Goal: Task Accomplishment & Management: Use online tool/utility

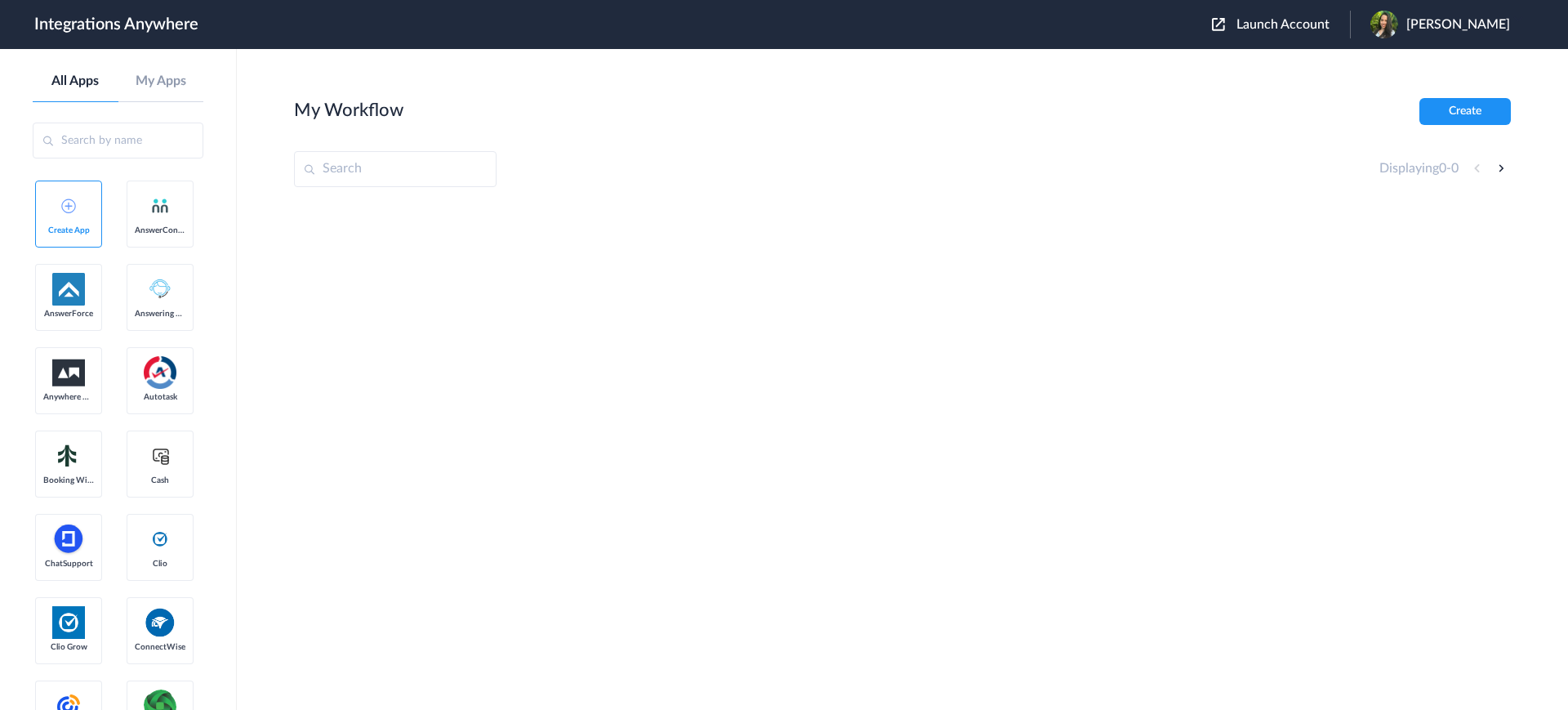
click at [1295, 15] on div "Launch Account [PERSON_NAME] My Account Logout" at bounding box center [1369, 24] width 315 height 28
click at [1300, 22] on span "Launch Account" at bounding box center [1283, 24] width 93 height 13
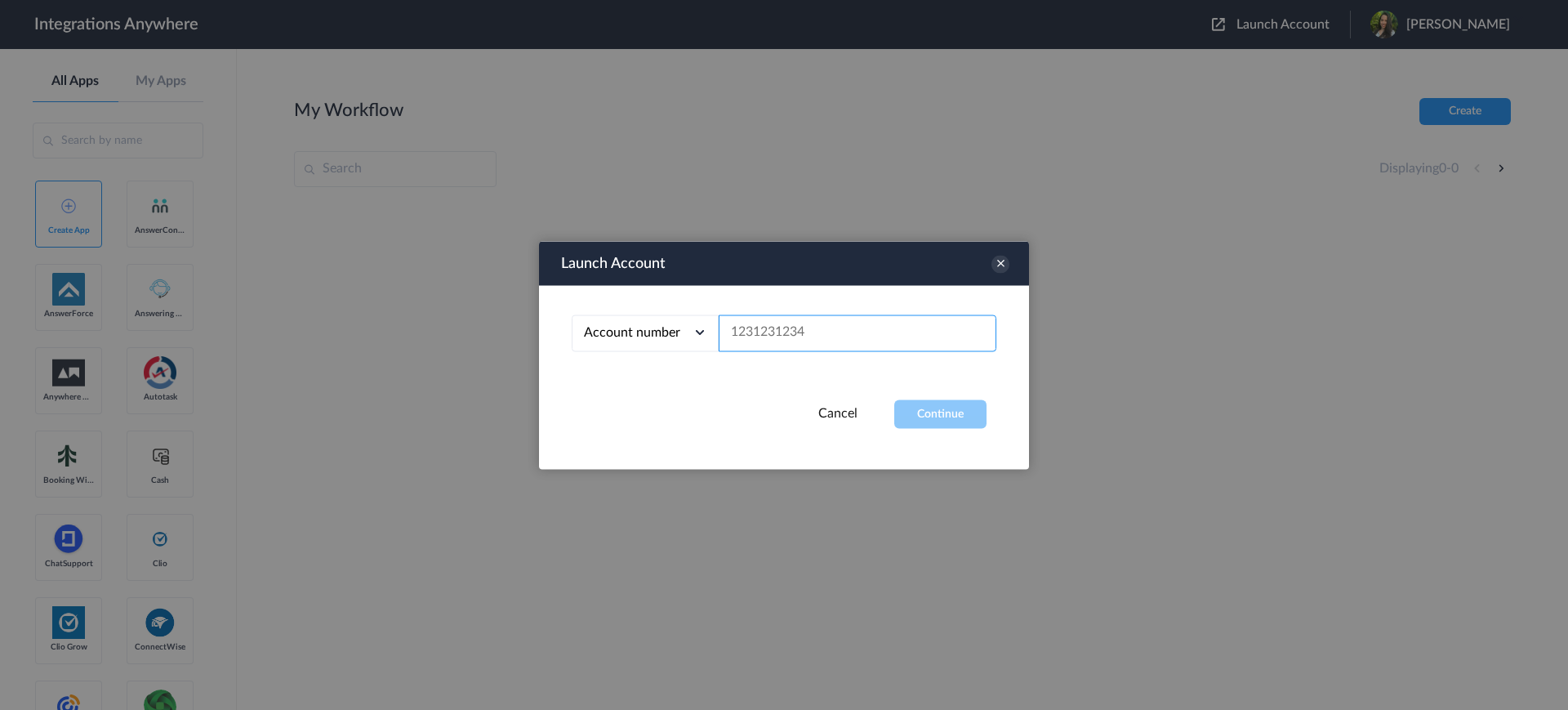
paste input "+12482954188"
type input "+12482954188"
click at [952, 409] on button "Continue" at bounding box center [940, 413] width 92 height 28
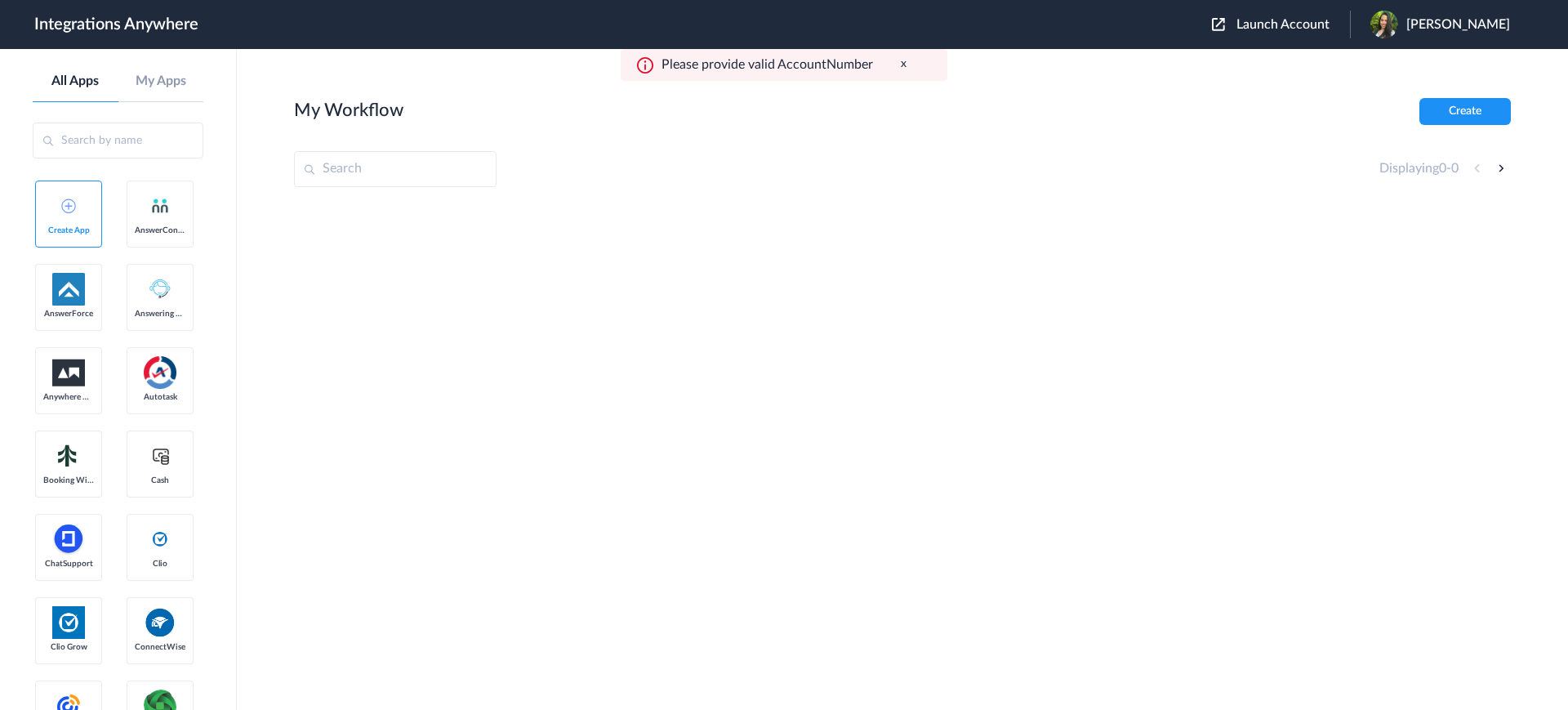
click at [1307, 26] on span "Launch Account" at bounding box center [1283, 24] width 93 height 13
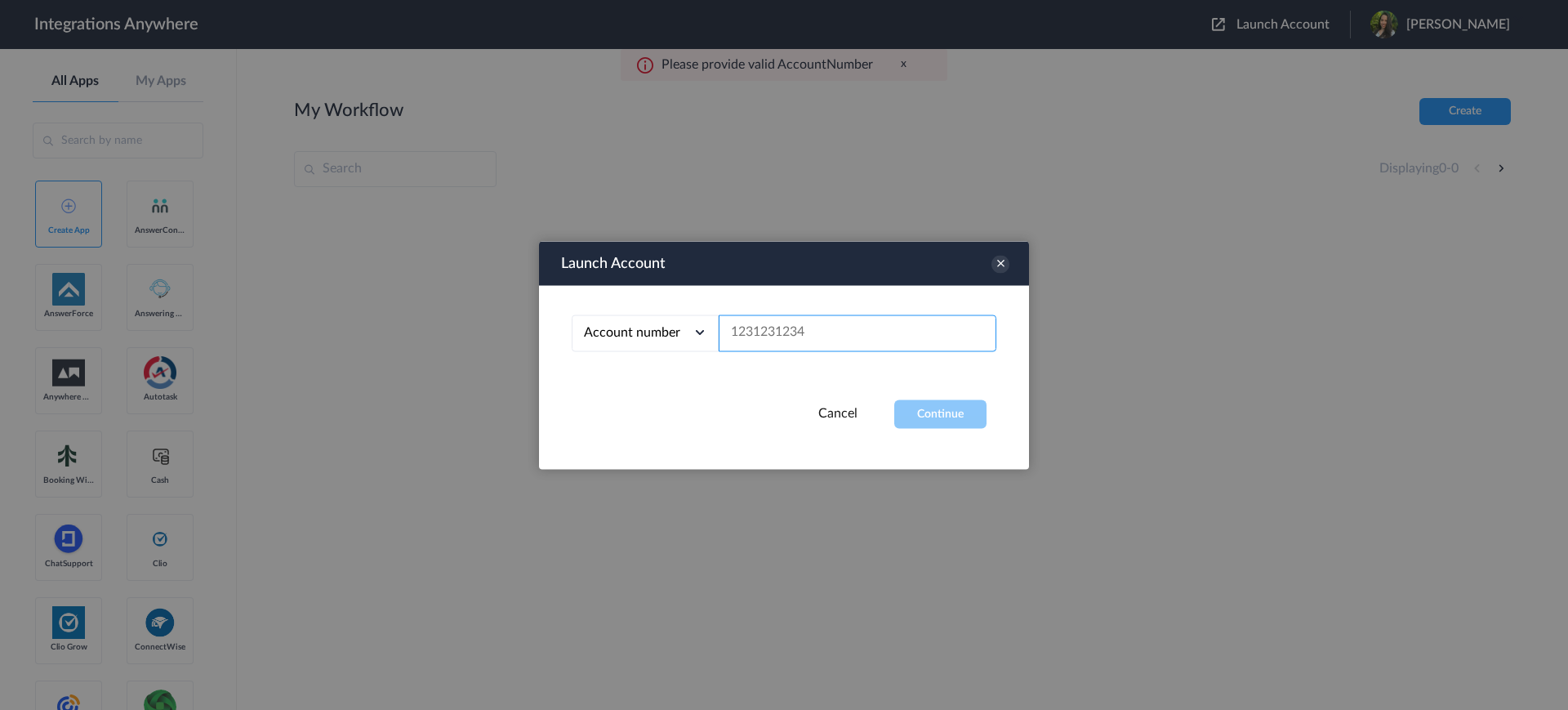
click at [796, 332] on input "text" at bounding box center [857, 333] width 278 height 37
click at [782, 336] on input "text" at bounding box center [857, 333] width 278 height 37
paste input "8669802775"
click at [965, 411] on button "Continue" at bounding box center [940, 413] width 92 height 28
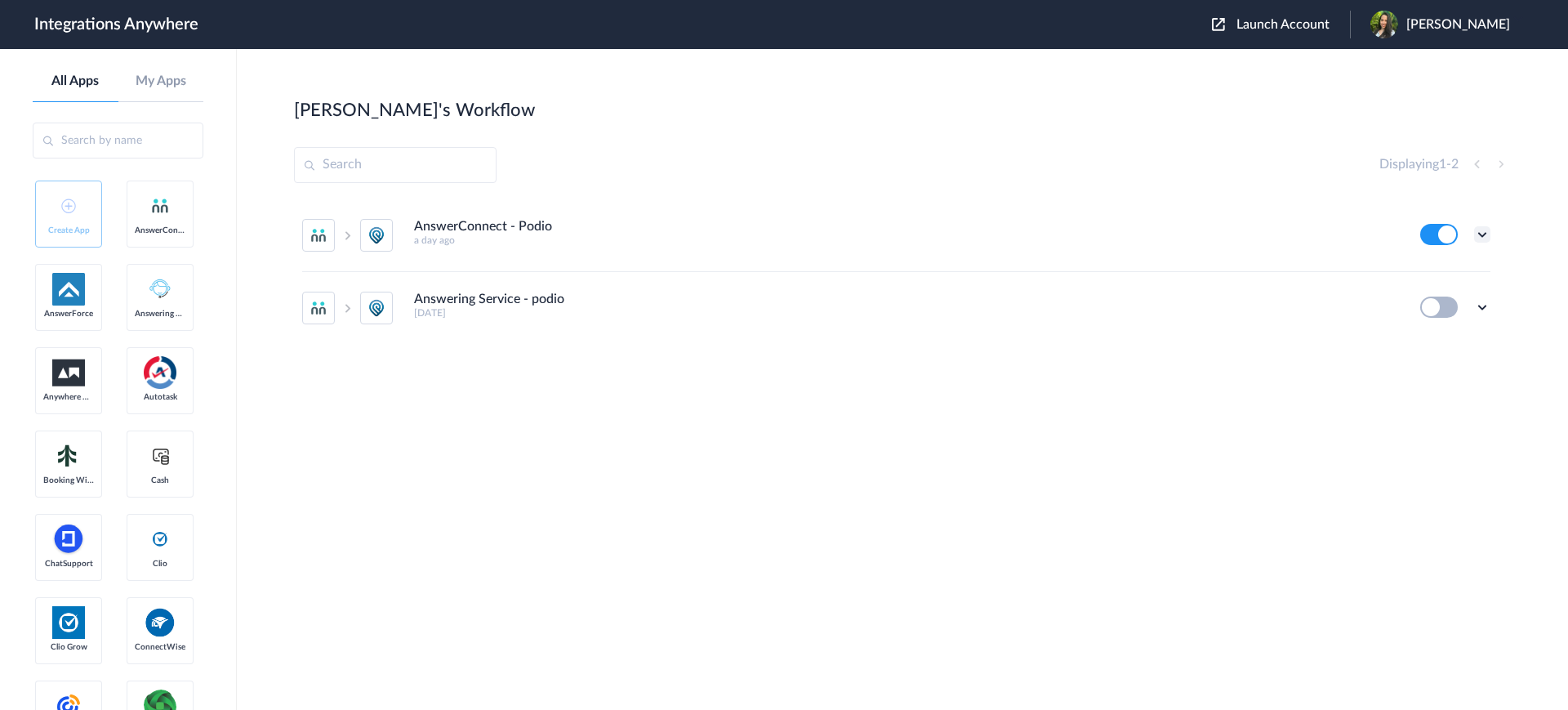
click at [1481, 231] on icon at bounding box center [1482, 234] width 16 height 16
click at [1427, 283] on li "Edit" at bounding box center [1437, 272] width 106 height 30
click at [1479, 305] on icon at bounding box center [1482, 307] width 16 height 16
click at [1421, 347] on link "Edit" at bounding box center [1416, 344] width 39 height 11
click at [1256, 22] on span "Launch Account" at bounding box center [1283, 24] width 93 height 13
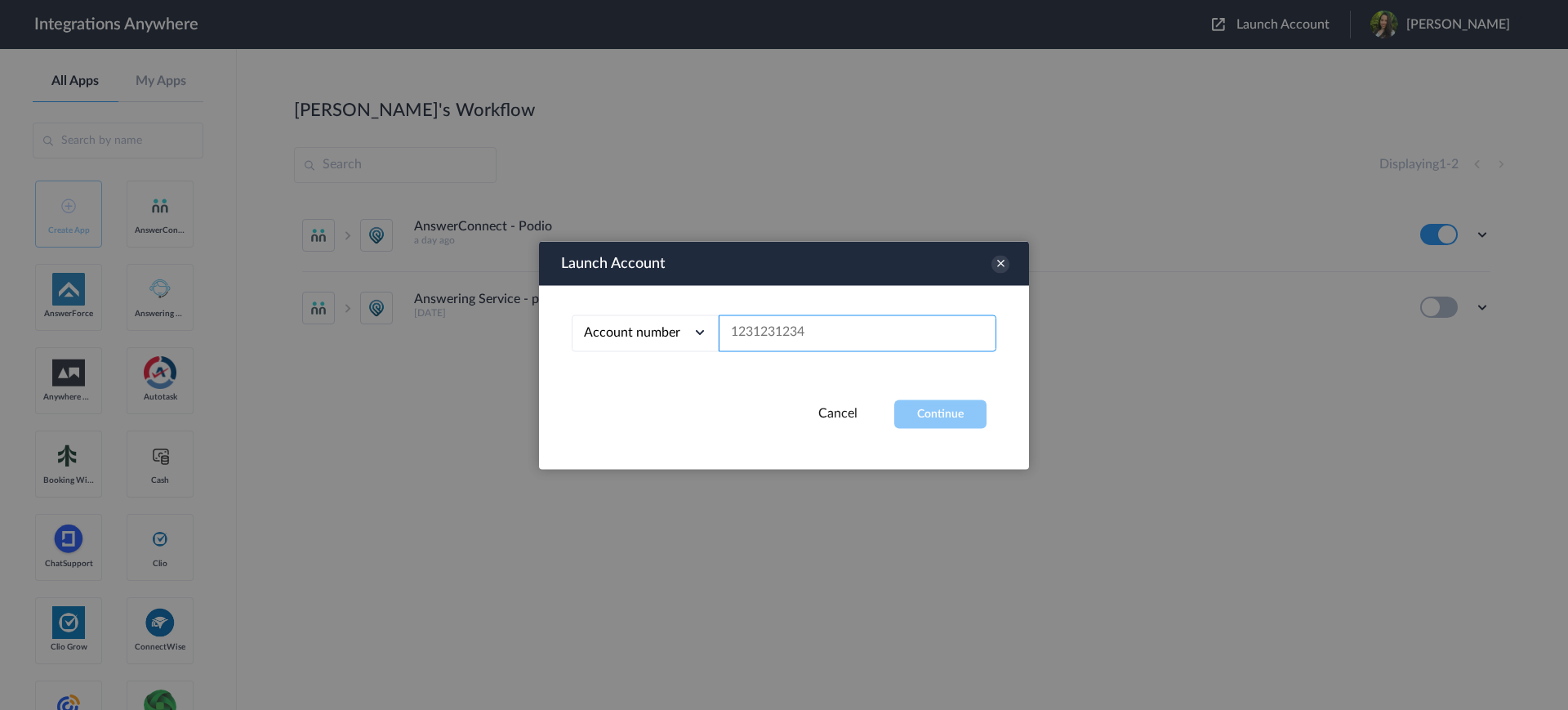
paste input "9103757772"
click at [919, 419] on button "Continue" at bounding box center [940, 413] width 92 height 28
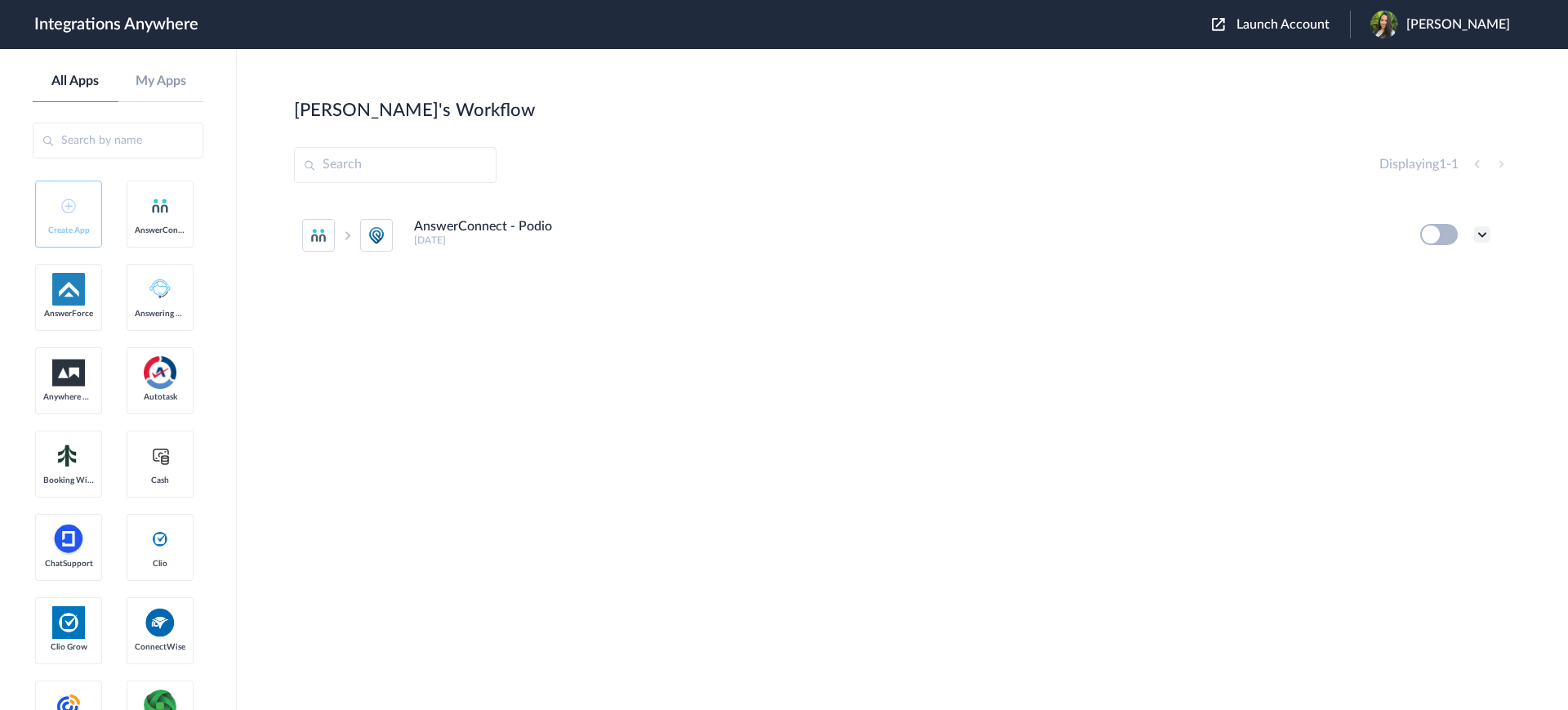
click at [1478, 228] on icon at bounding box center [1482, 234] width 16 height 16
click at [1433, 267] on link "Edit" at bounding box center [1416, 272] width 39 height 11
click at [1271, 22] on span "Launch Account" at bounding box center [1283, 24] width 93 height 13
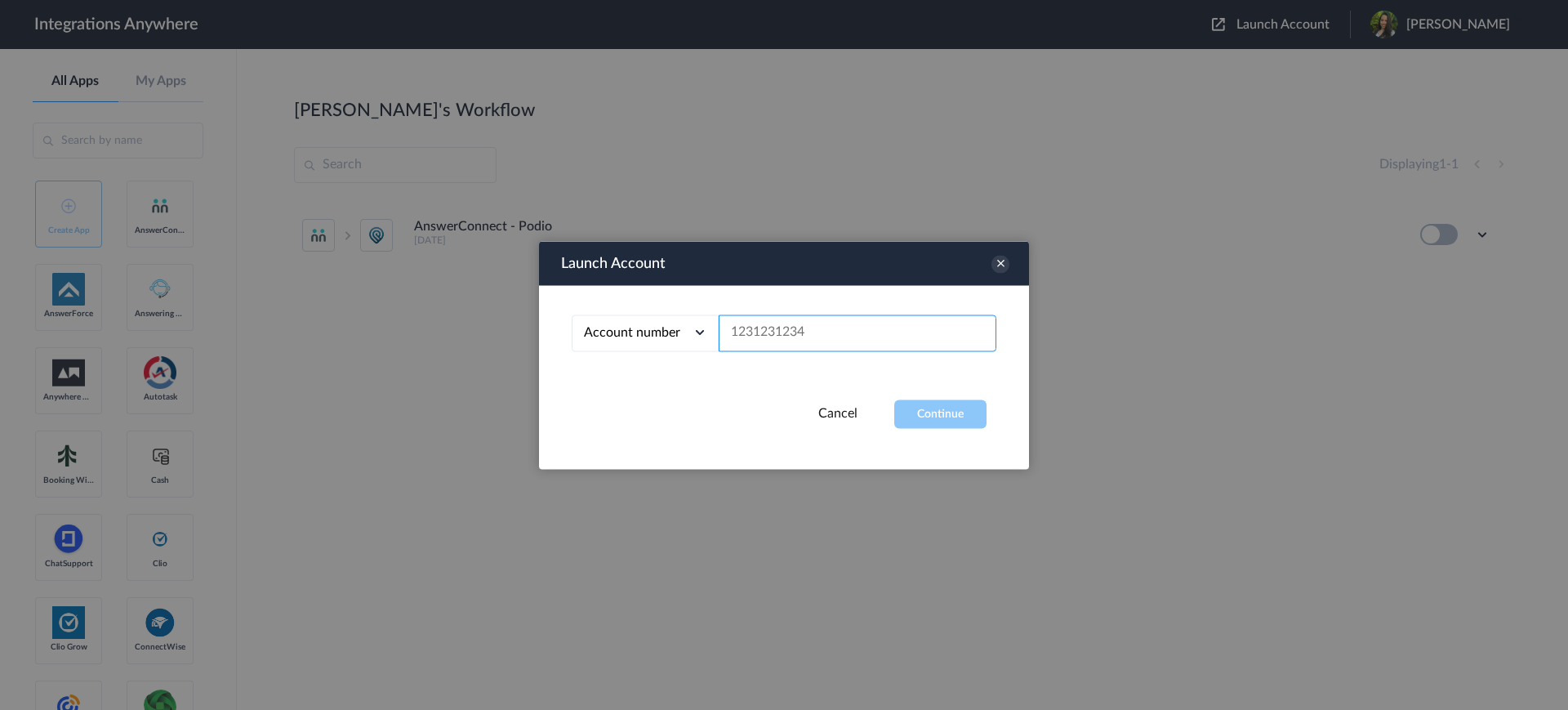
click at [782, 331] on input "text" at bounding box center [857, 333] width 278 height 37
paste input "8669802775"
type input "8669802775"
click at [908, 414] on button "Continue" at bounding box center [940, 413] width 92 height 28
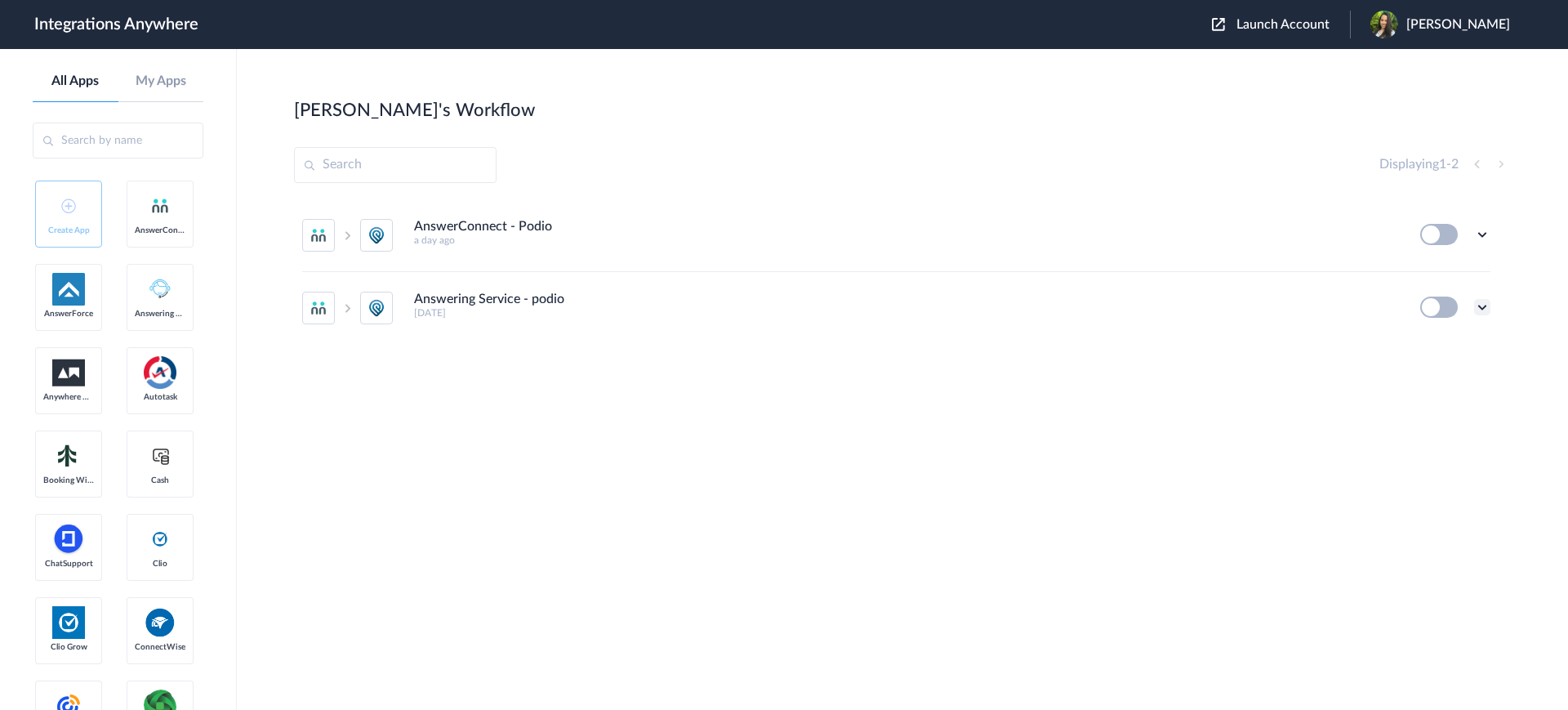
click at [1482, 302] on icon at bounding box center [1482, 307] width 16 height 16
click at [1446, 400] on span "Delete" at bounding box center [1432, 405] width 33 height 11
click at [1427, 410] on span "Are you sure?" at bounding box center [1426, 412] width 58 height 25
click at [1483, 239] on icon at bounding box center [1482, 234] width 16 height 16
click at [1446, 278] on li "Edit" at bounding box center [1437, 272] width 106 height 30
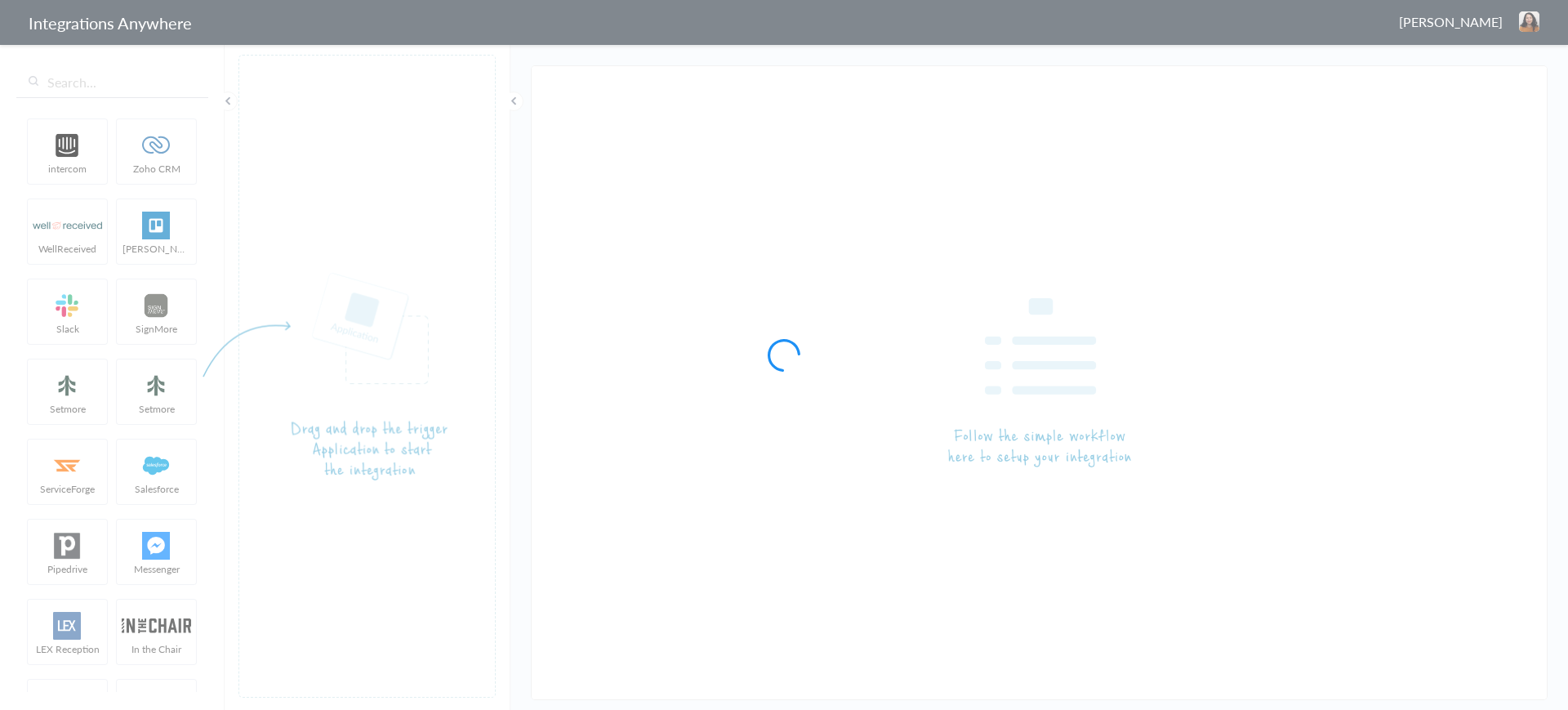
type input "AnswerConnect - Podio"
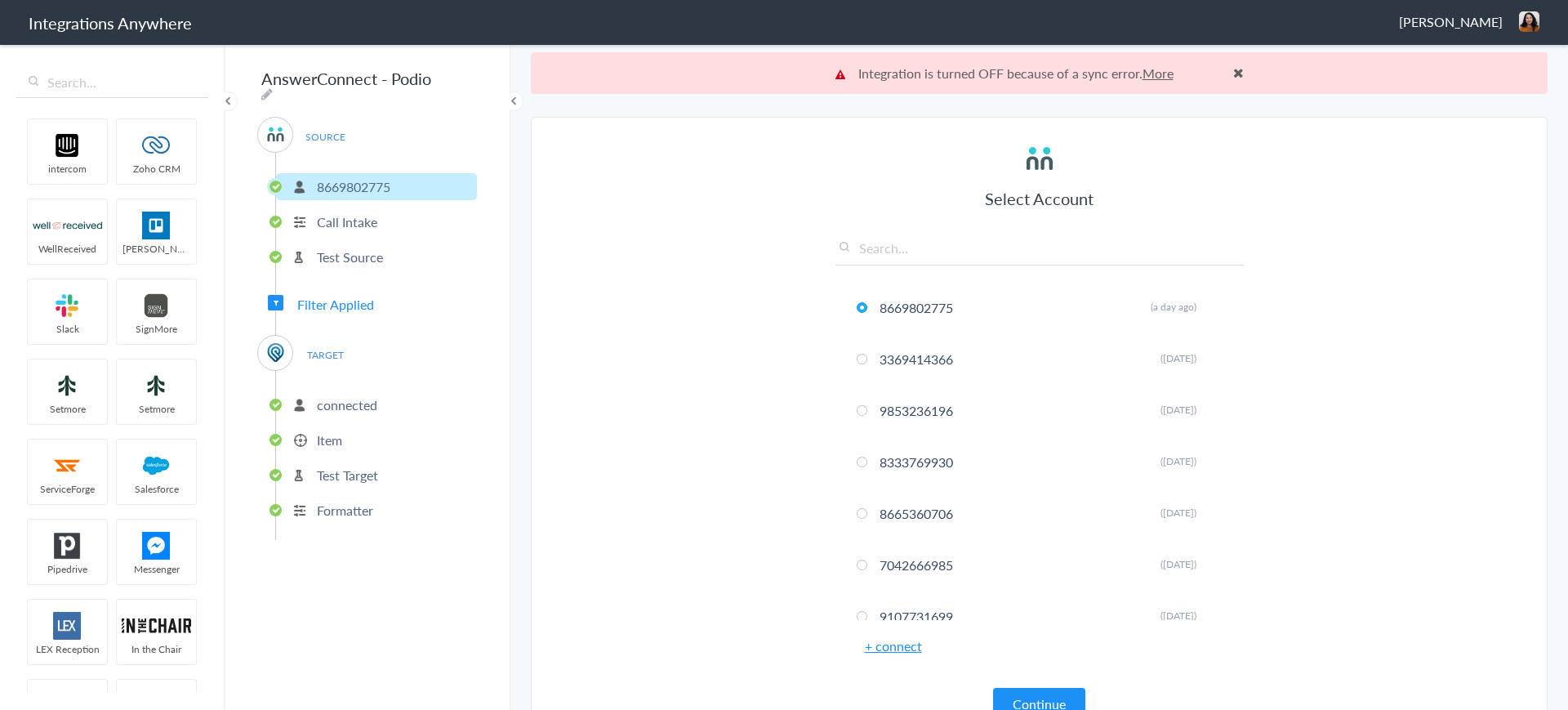
click at [1152, 68] on link "More" at bounding box center [1158, 73] width 31 height 19
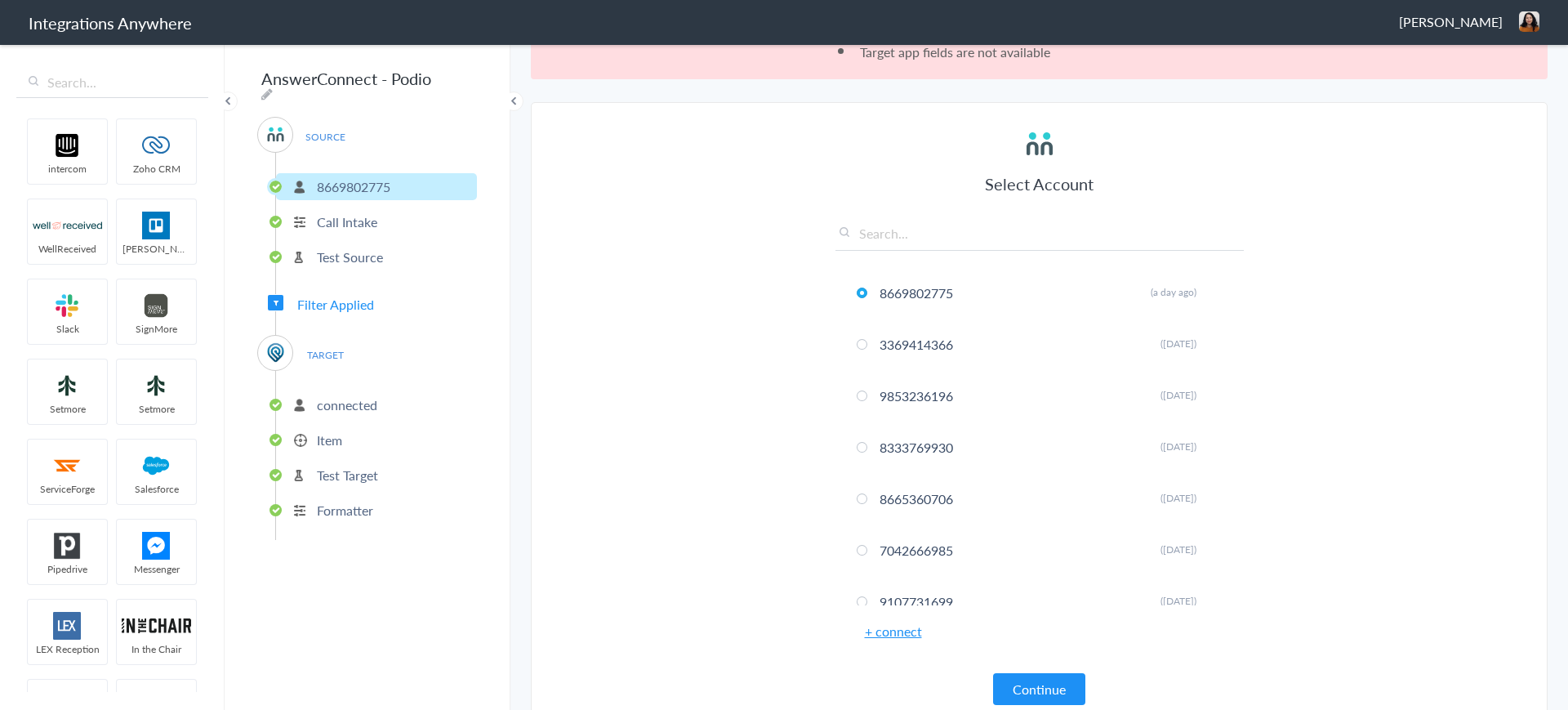
scroll to position [79, 0]
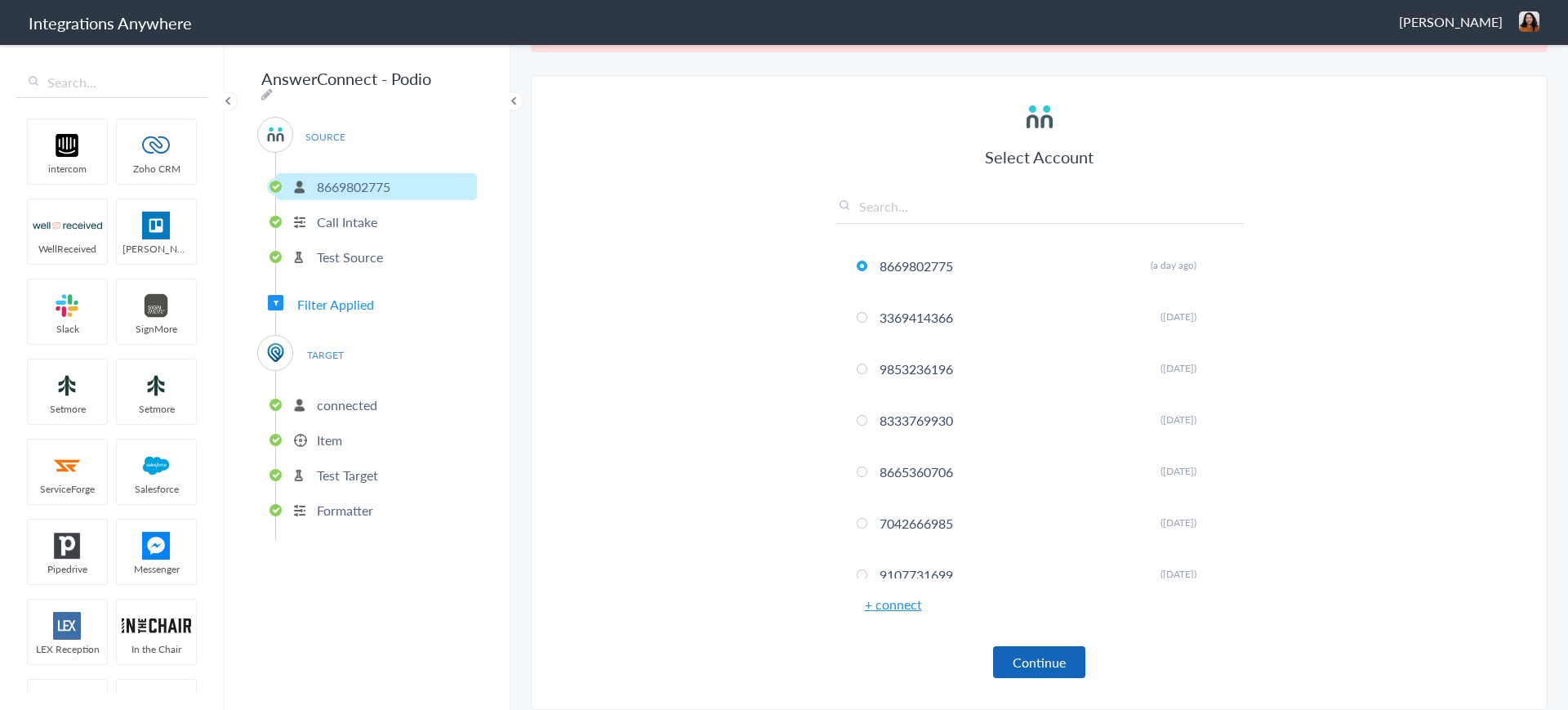
click at [1044, 655] on button "Continue" at bounding box center [1039, 662] width 92 height 32
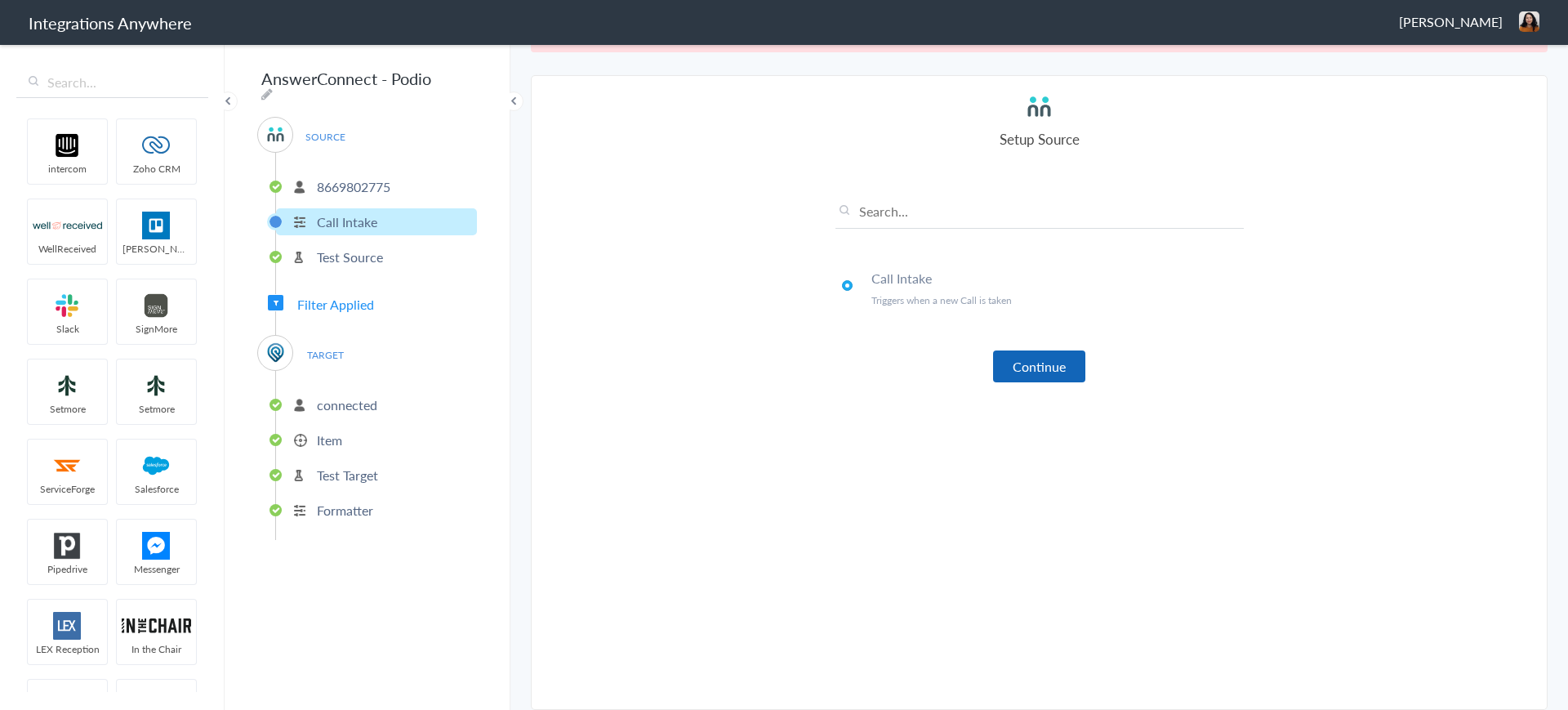
click at [1033, 369] on button "Continue" at bounding box center [1039, 366] width 92 height 32
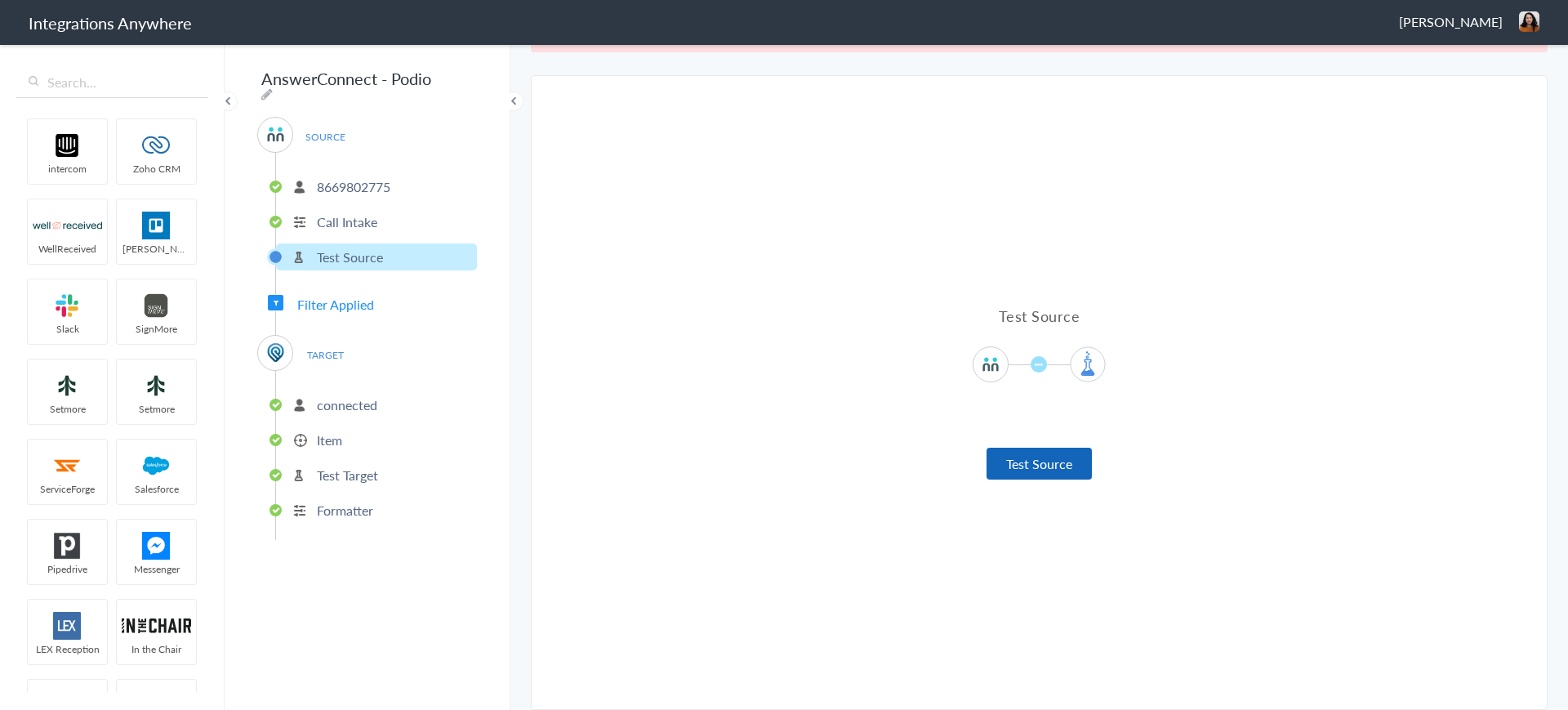
click at [1006, 465] on button "Test Source" at bounding box center [1039, 463] width 105 height 32
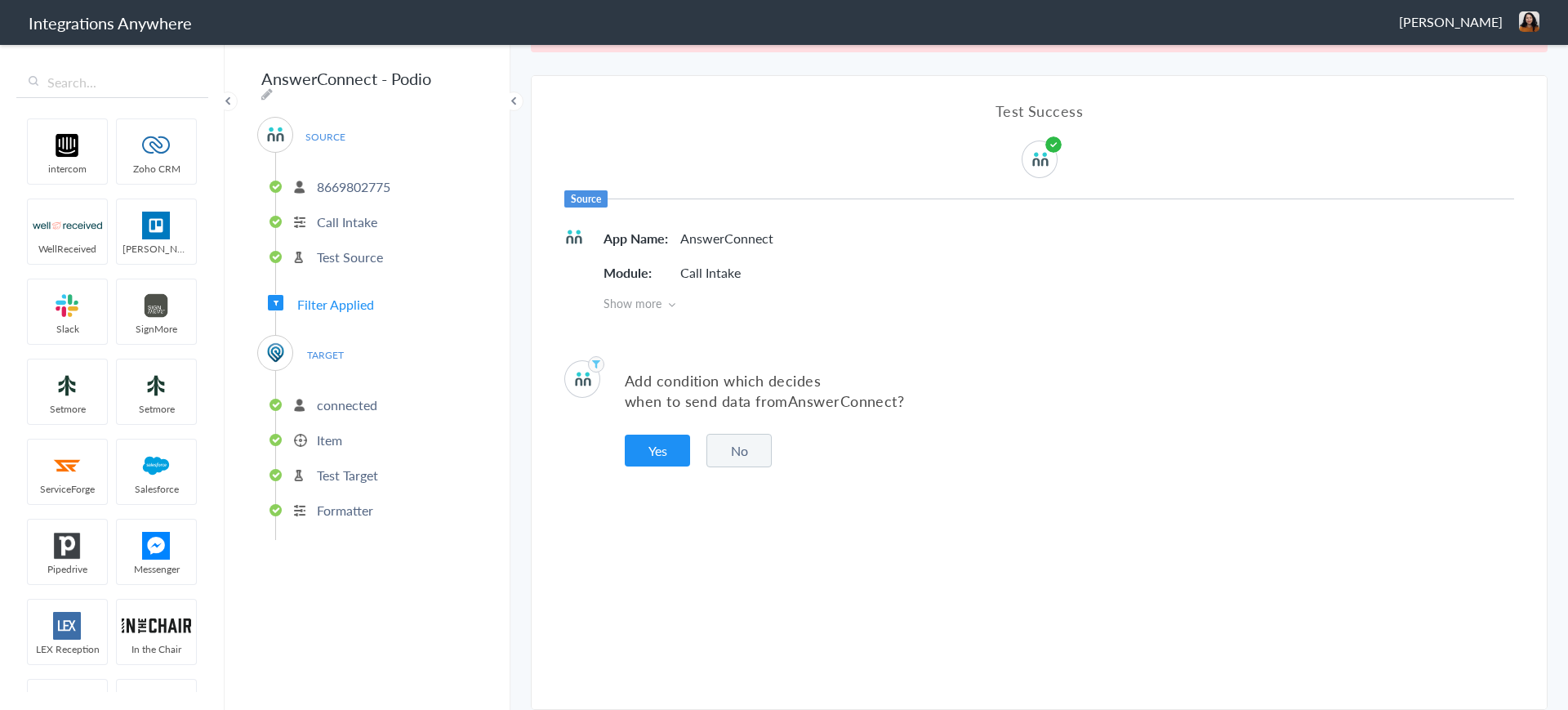
click at [735, 456] on button "No" at bounding box center [739, 450] width 66 height 34
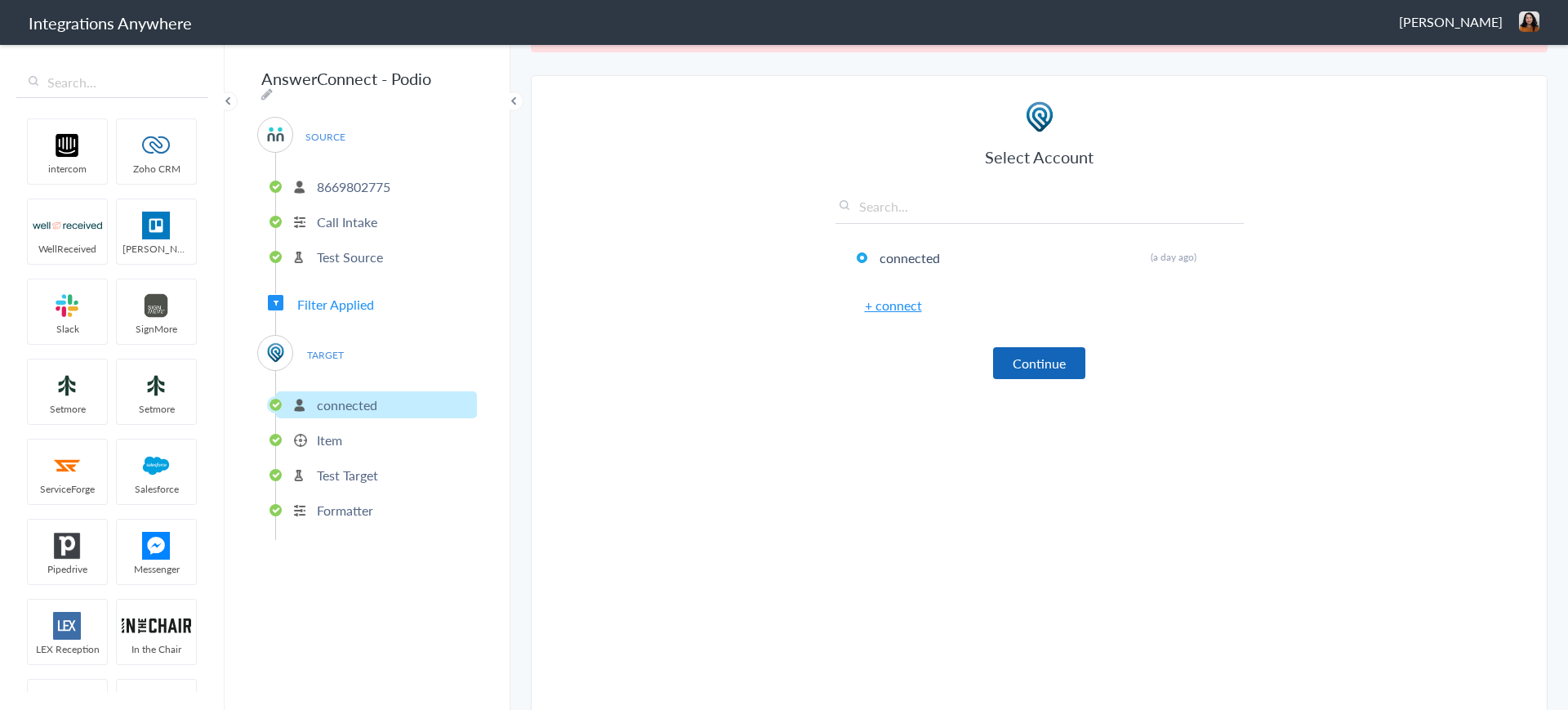
click at [1025, 363] on button "Continue" at bounding box center [1039, 363] width 92 height 32
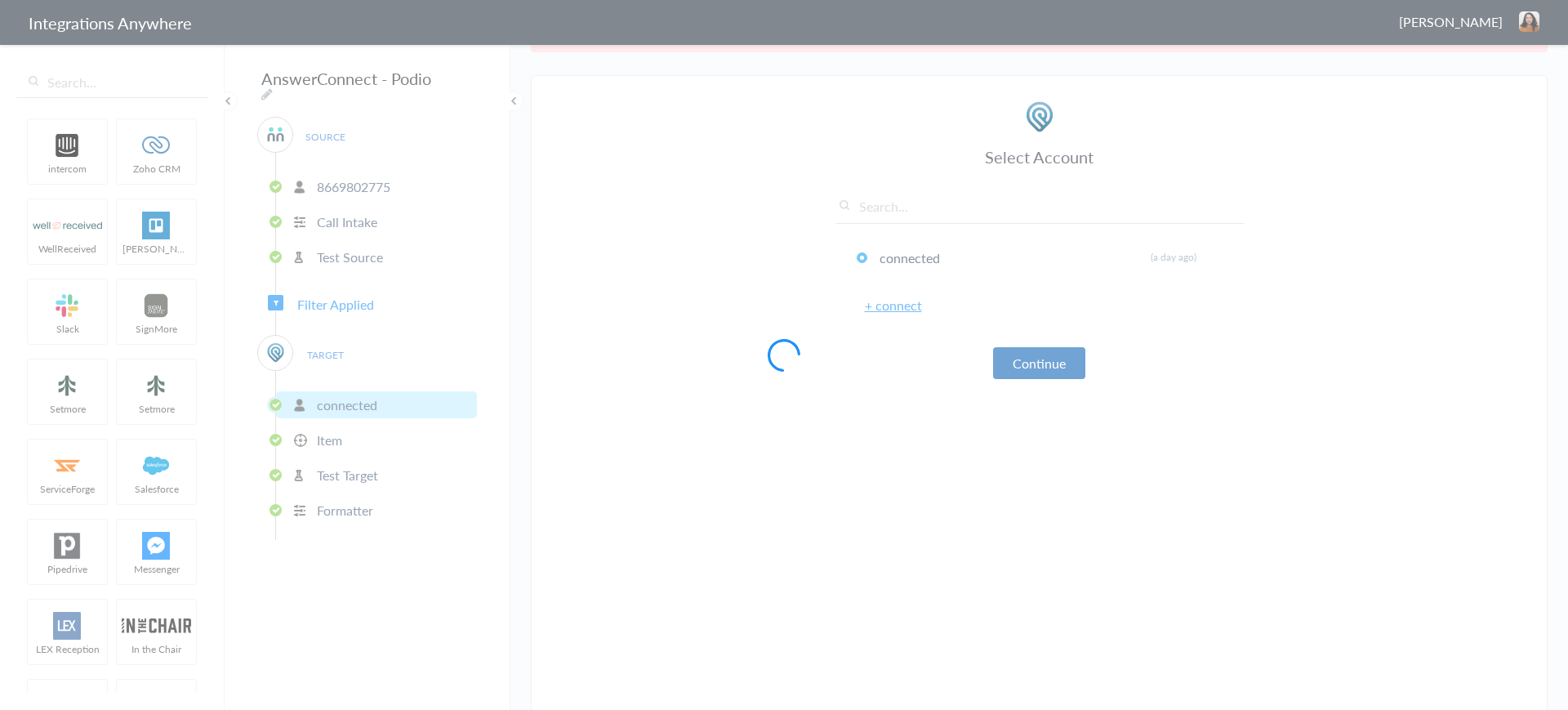
scroll to position [62, 0]
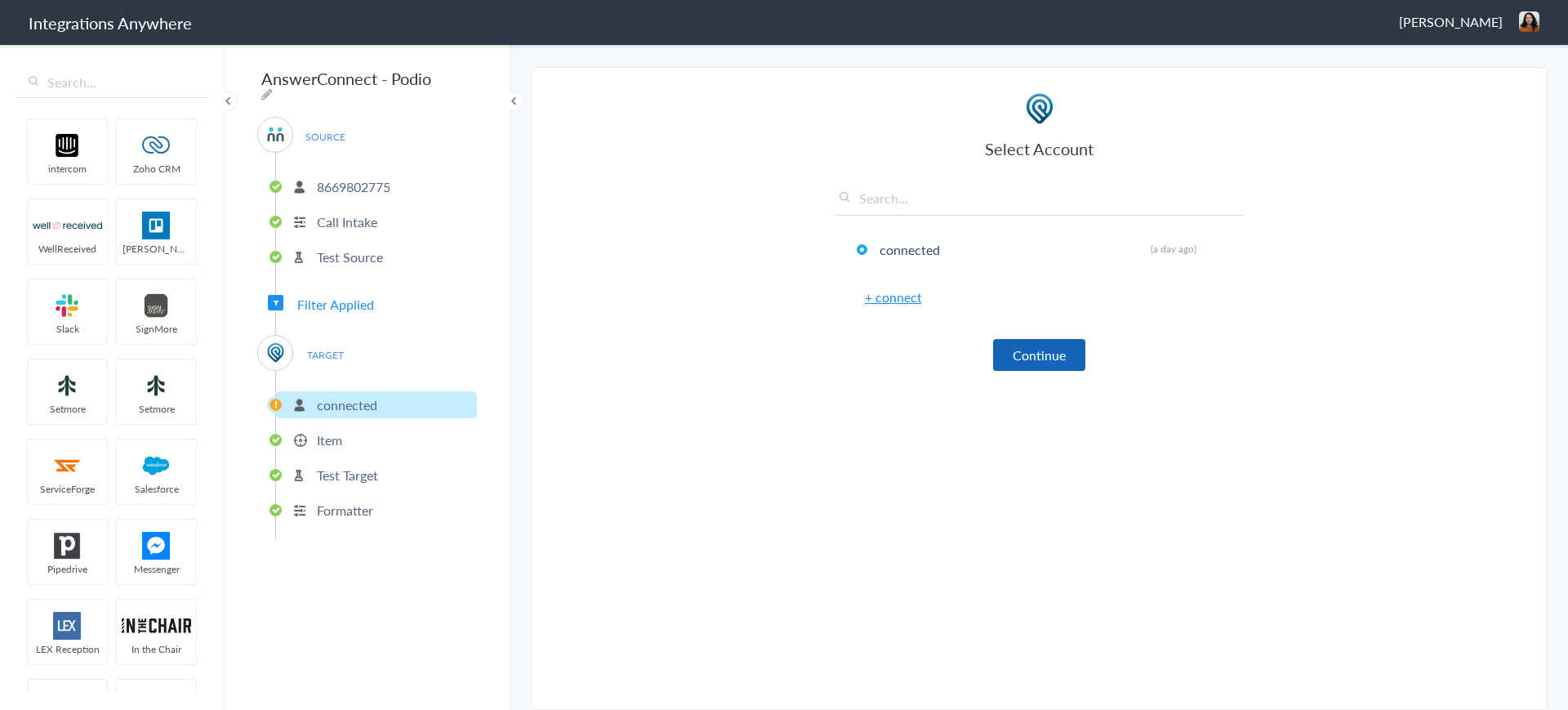
click at [1022, 362] on button "Continue" at bounding box center [1039, 355] width 92 height 32
click at [347, 428] on li "Item" at bounding box center [376, 439] width 201 height 27
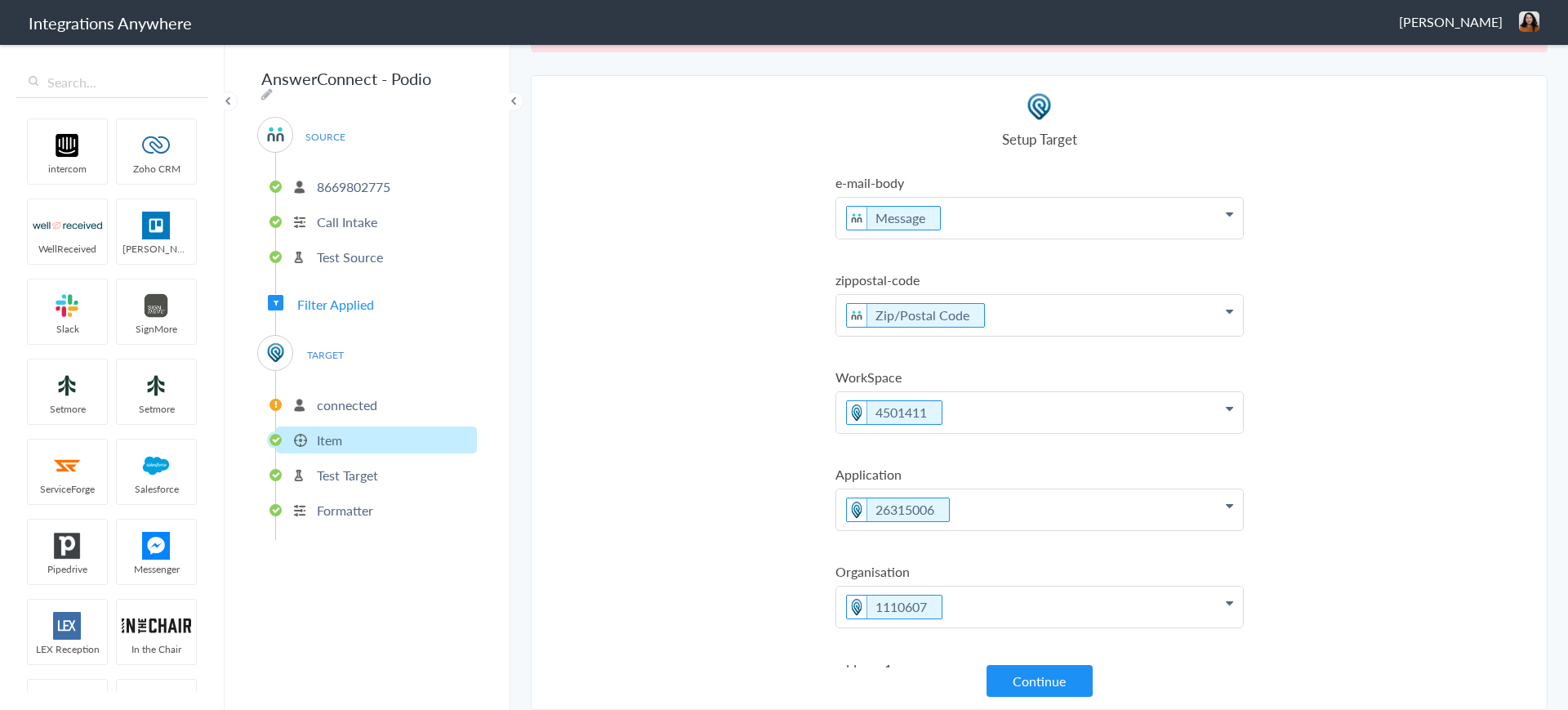
click at [350, 395] on p "connected" at bounding box center [347, 405] width 60 height 19
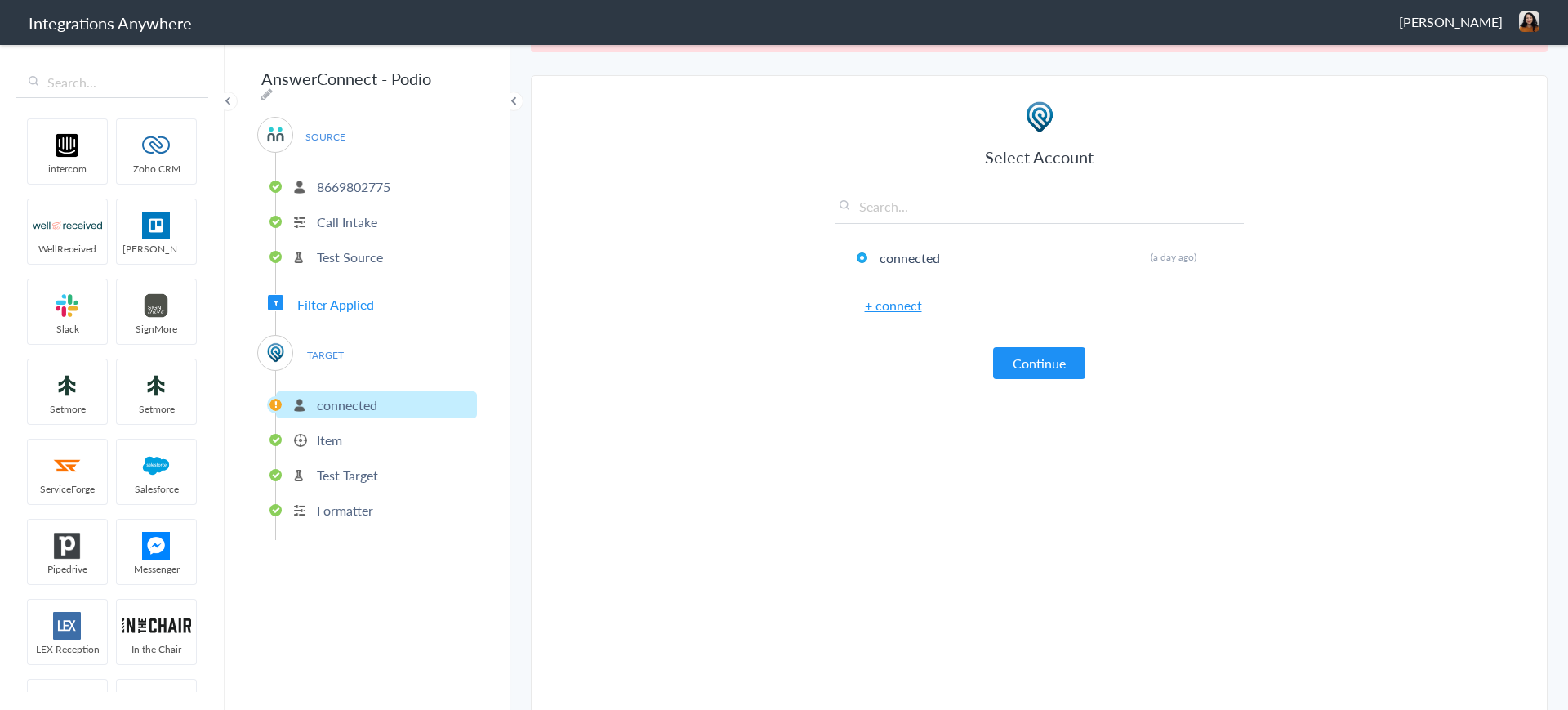
scroll to position [62, 0]
click at [1043, 349] on button "Continue" at bounding box center [1039, 355] width 92 height 32
click at [876, 300] on link "+ connect" at bounding box center [894, 297] width 57 height 19
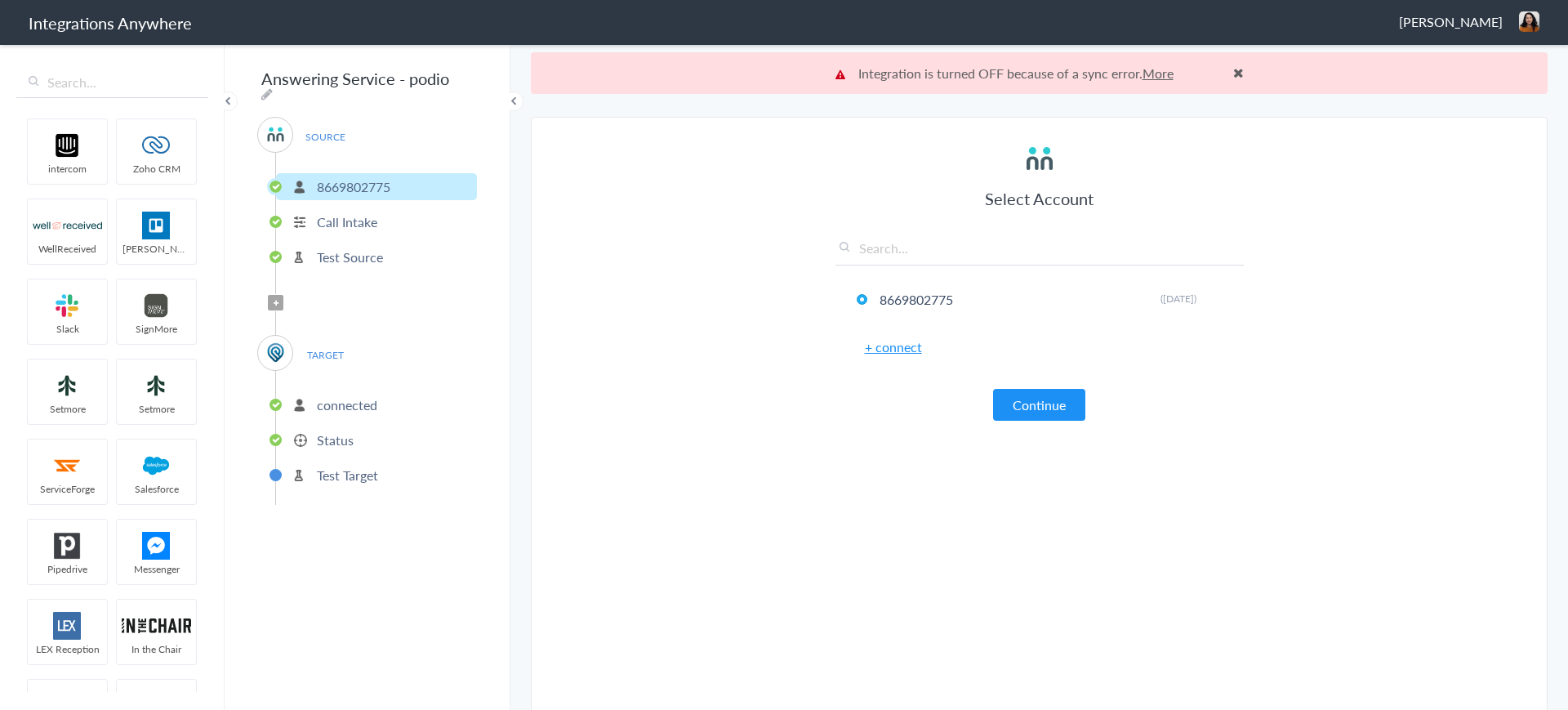
click at [1151, 72] on link "More" at bounding box center [1158, 73] width 31 height 19
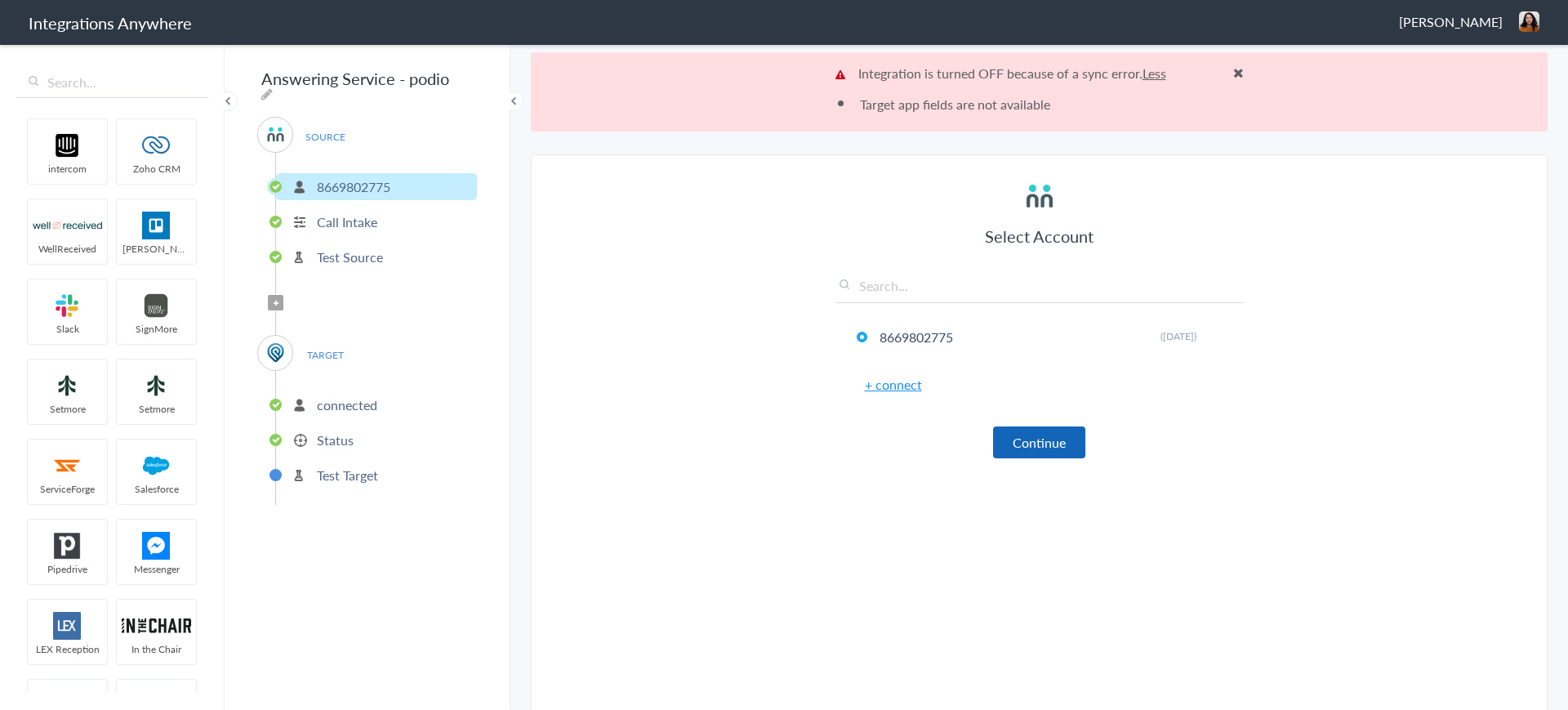
click at [1032, 449] on button "Continue" at bounding box center [1039, 442] width 92 height 32
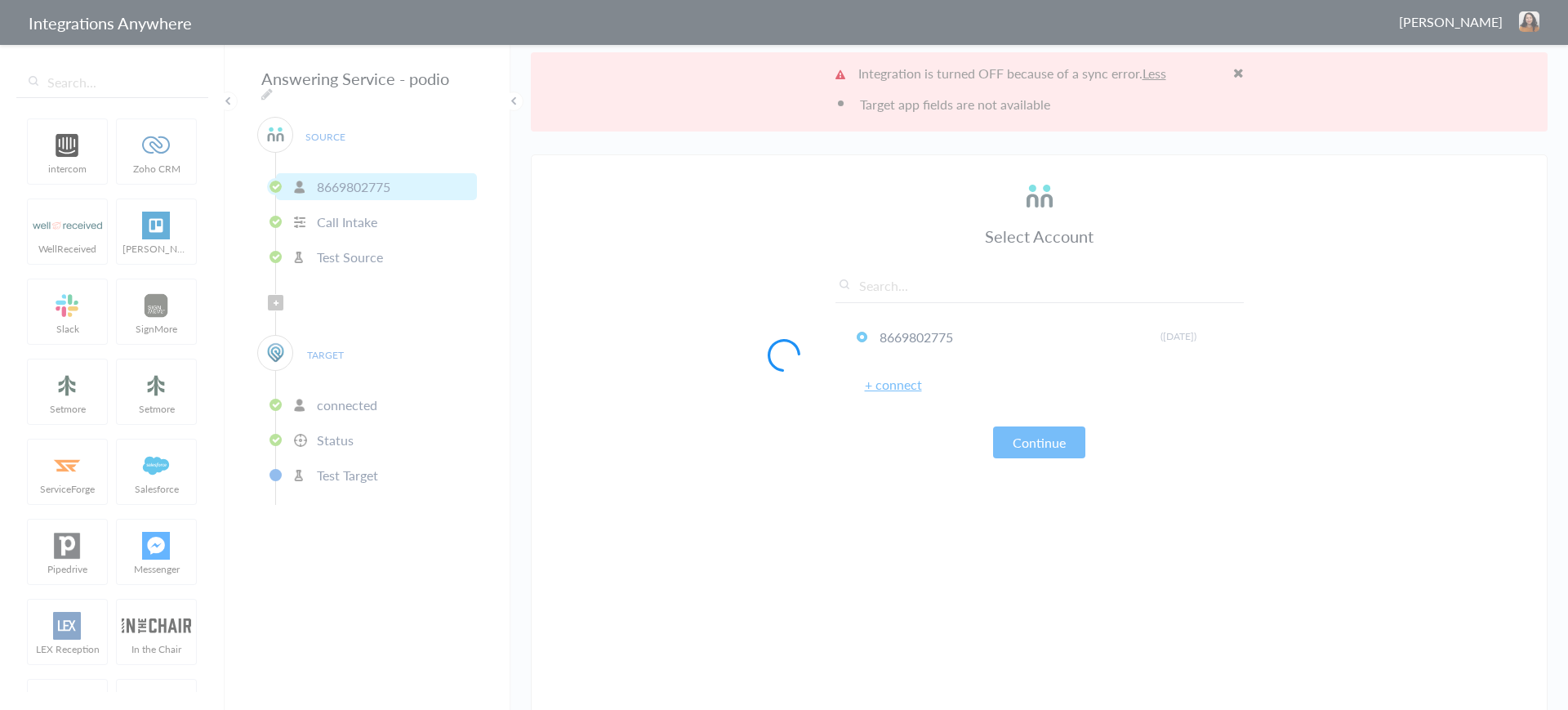
click at [342, 404] on div at bounding box center [784, 355] width 1568 height 710
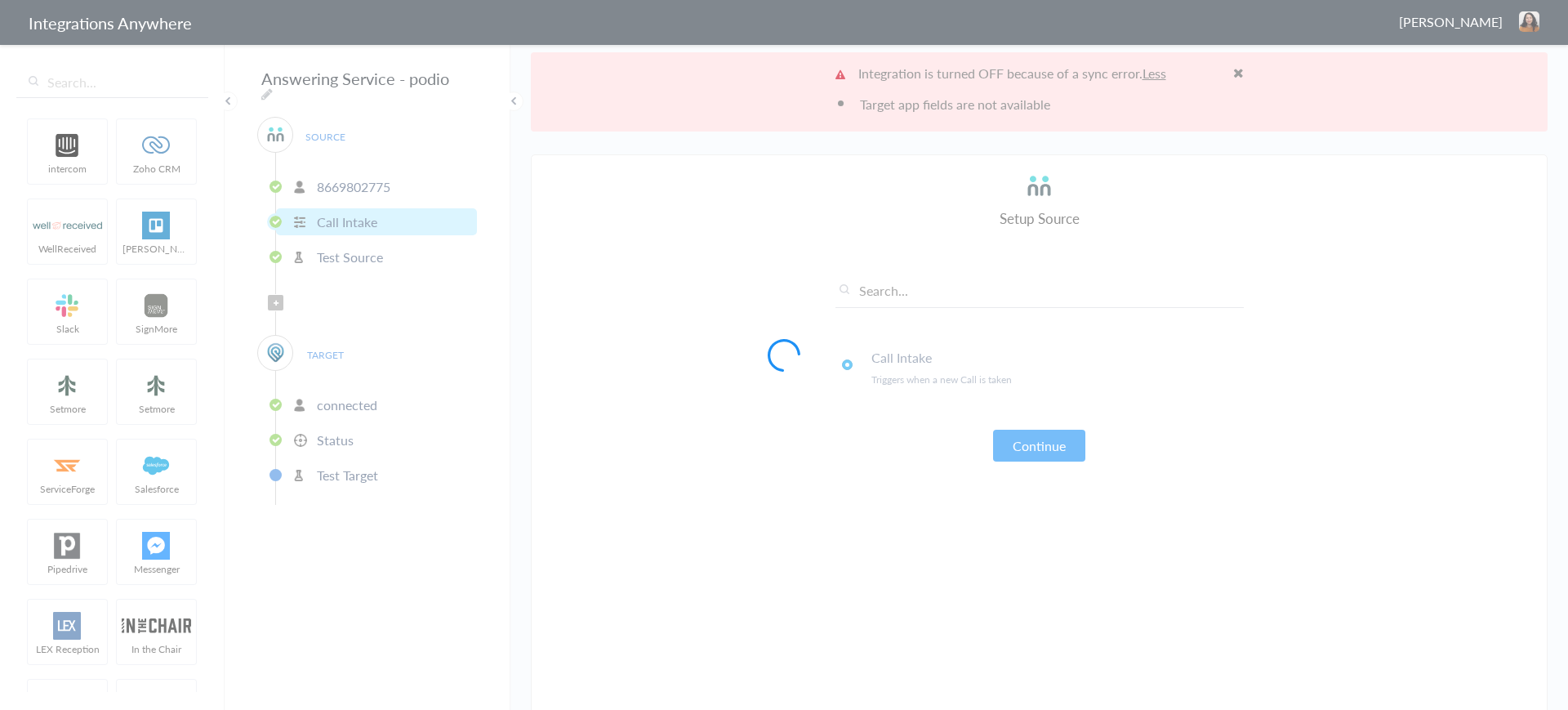
click at [354, 394] on div at bounding box center [784, 355] width 1568 height 710
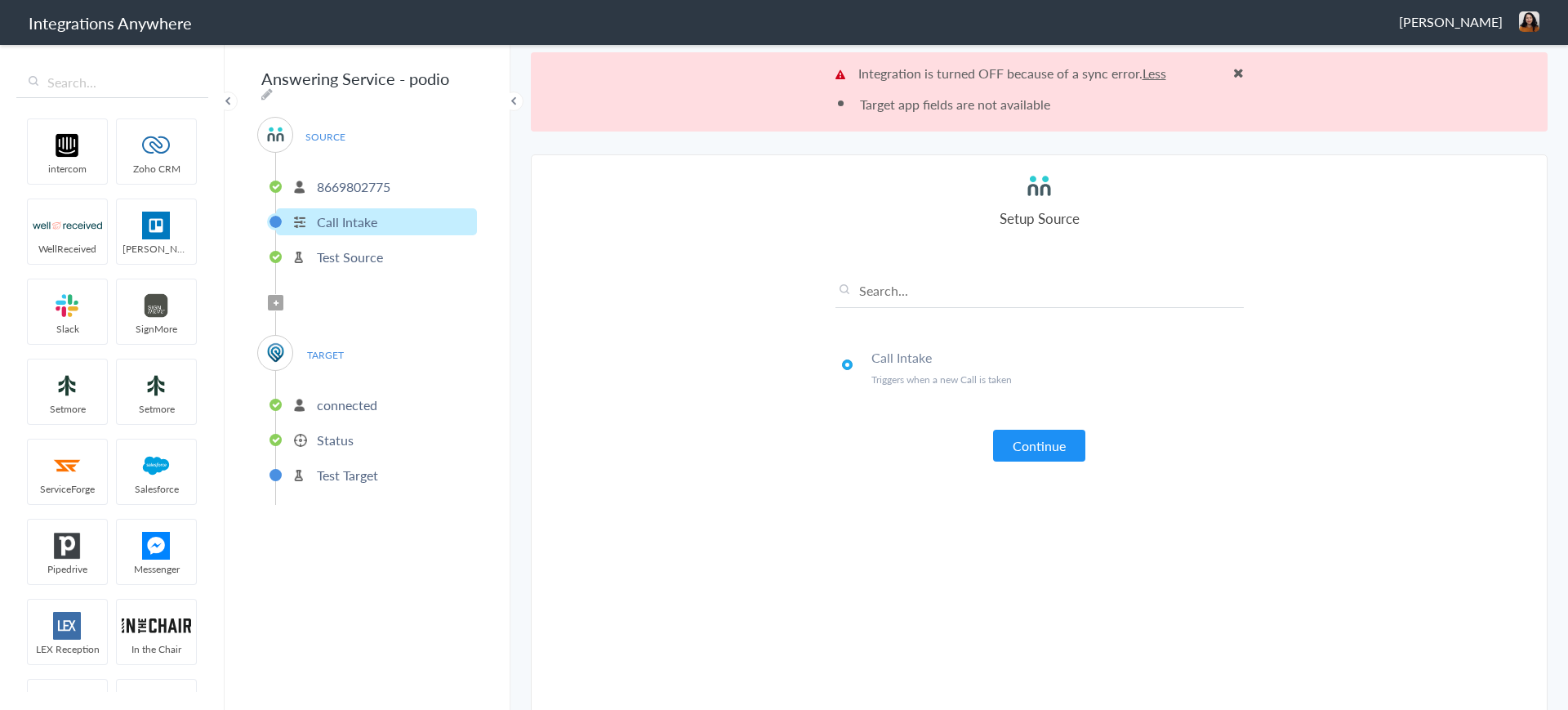
click at [345, 398] on p "connected" at bounding box center [347, 405] width 60 height 19
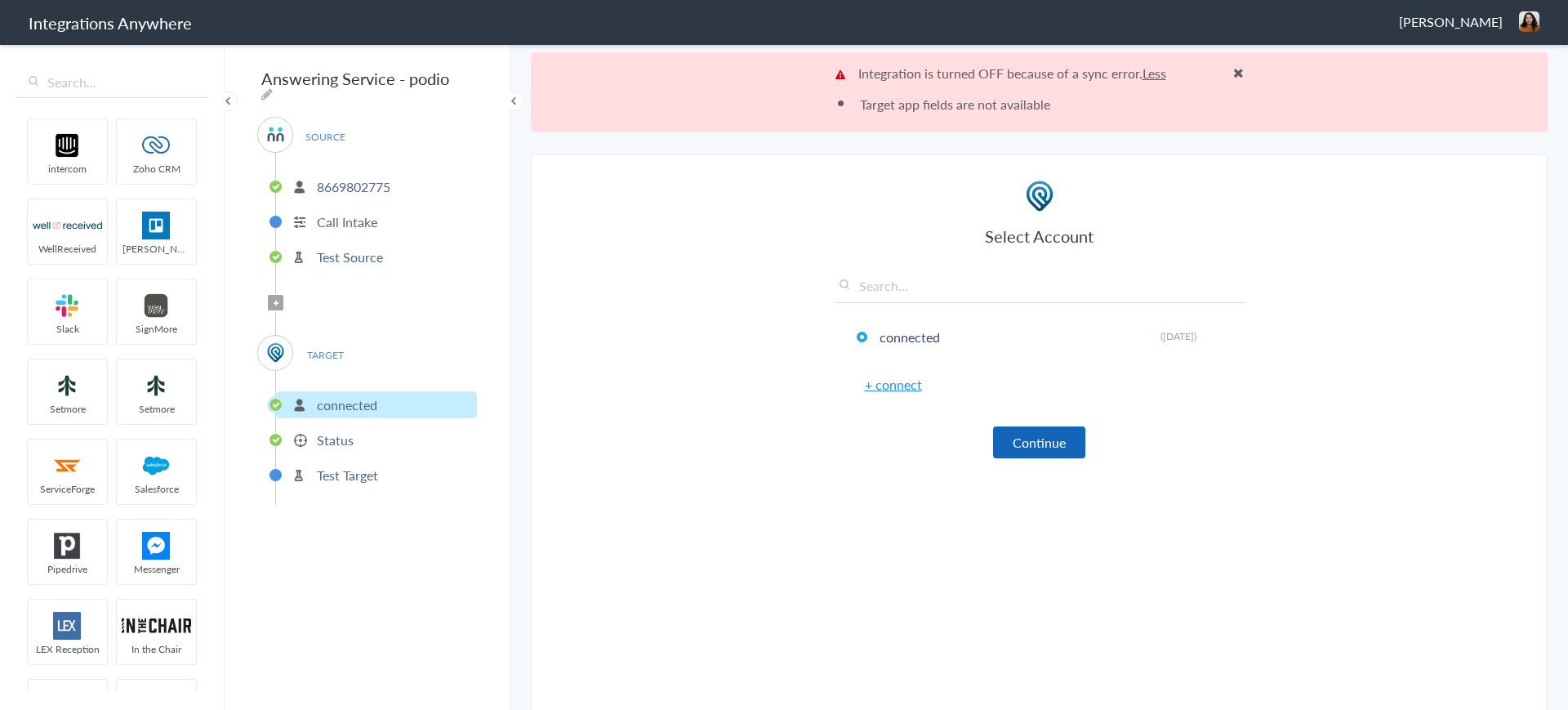
click at [1013, 451] on button "Continue" at bounding box center [1039, 442] width 92 height 32
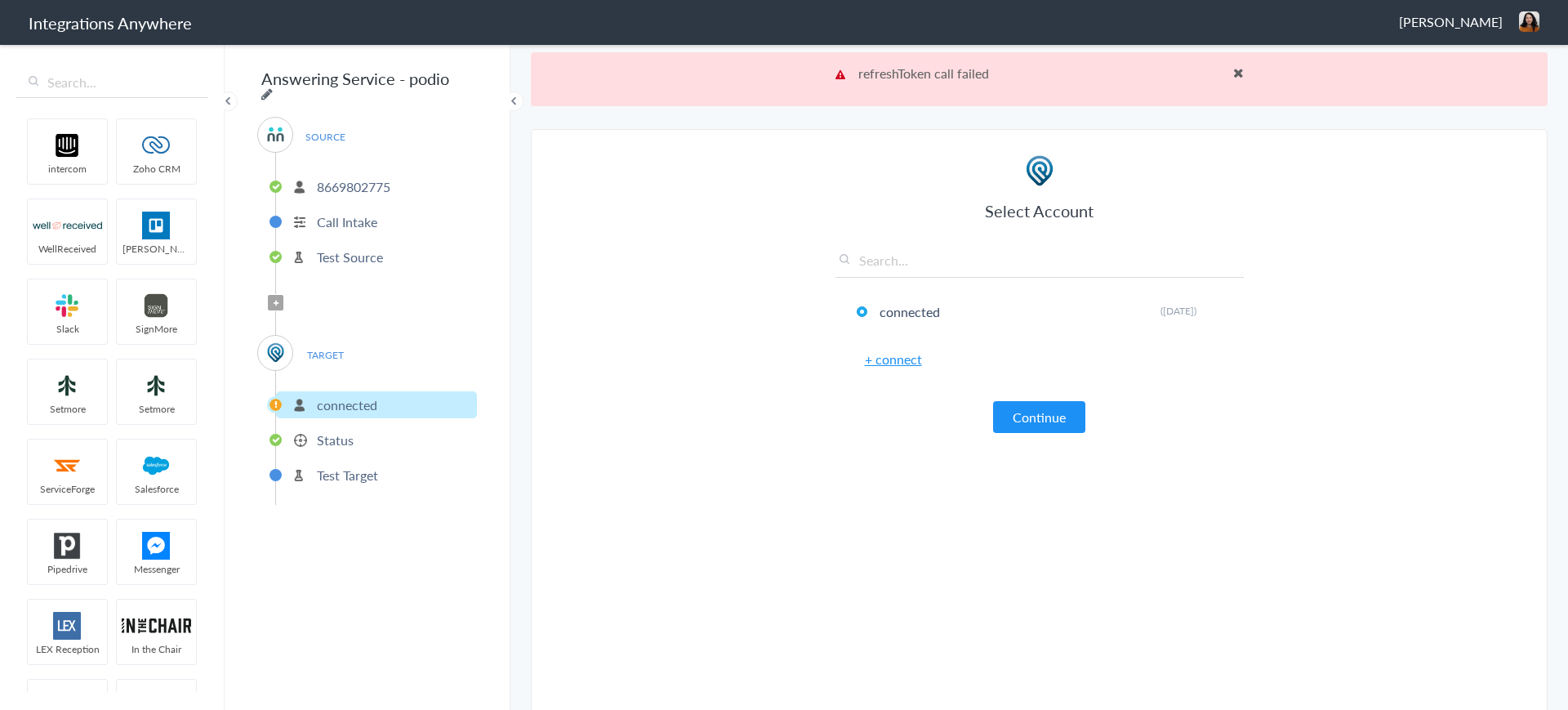
click at [273, 87] on icon at bounding box center [267, 93] width 11 height 13
click at [414, 77] on input "Answering Service - podio" at bounding box center [358, 79] width 202 height 31
type input "Answering Service - Podio"
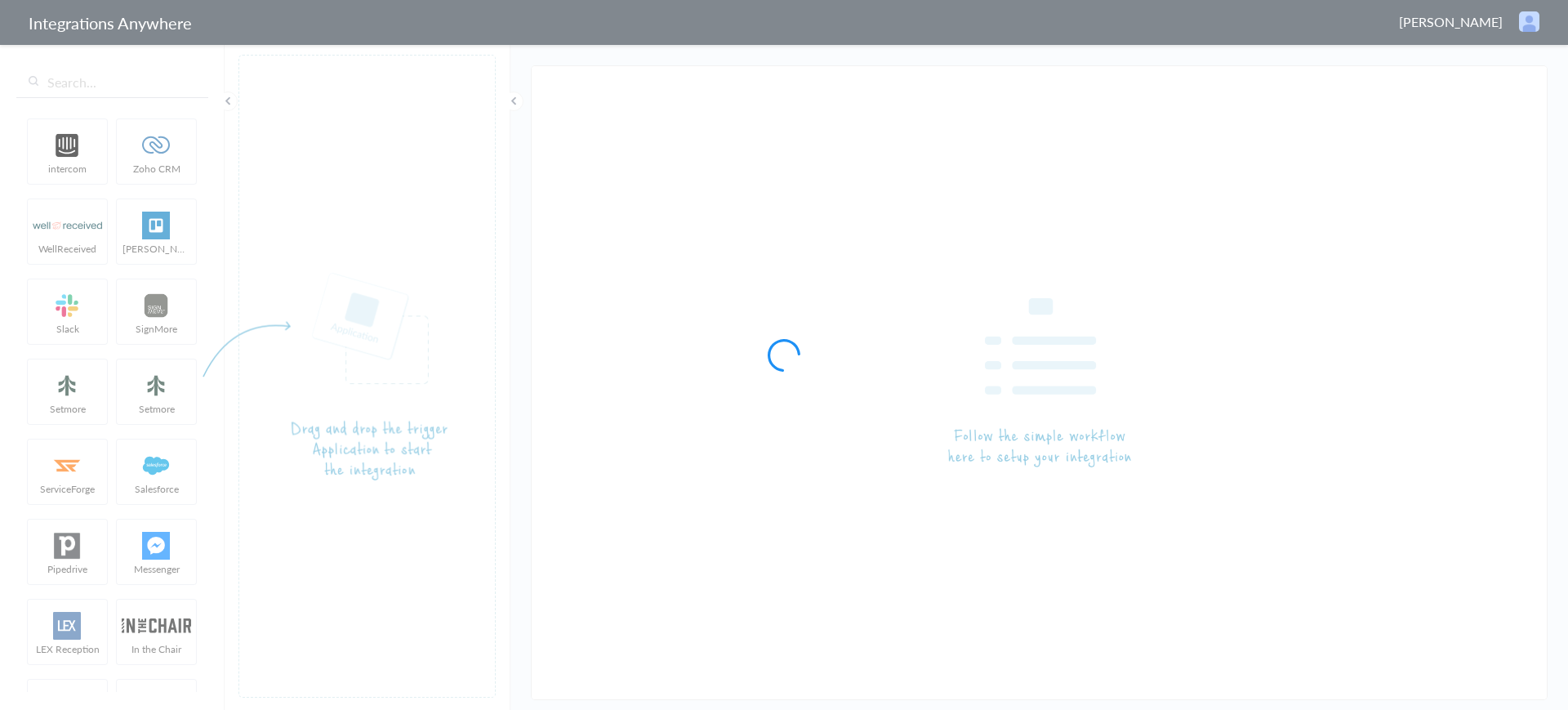
type input "AnswerConnect - Podio"
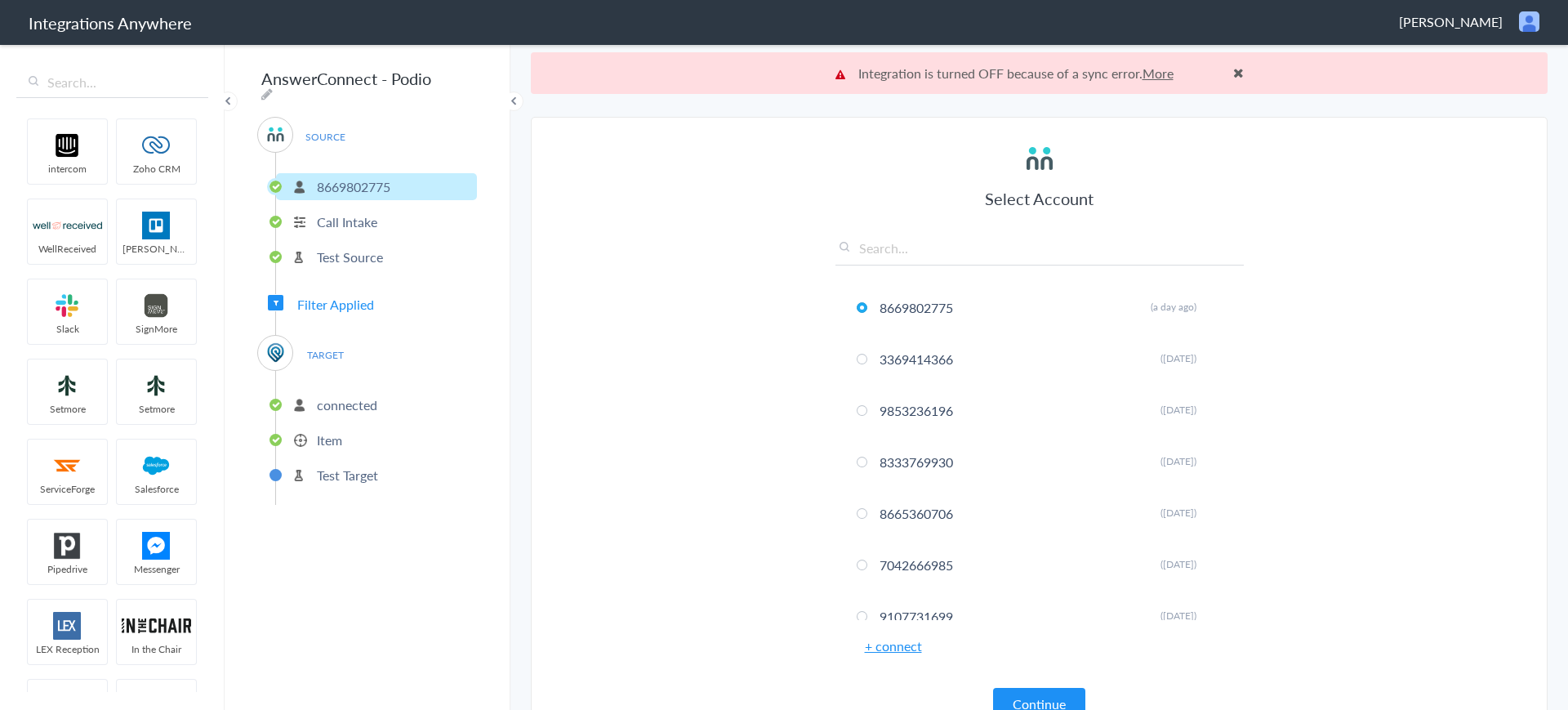
click at [1028, 690] on button "Continue" at bounding box center [1039, 703] width 92 height 32
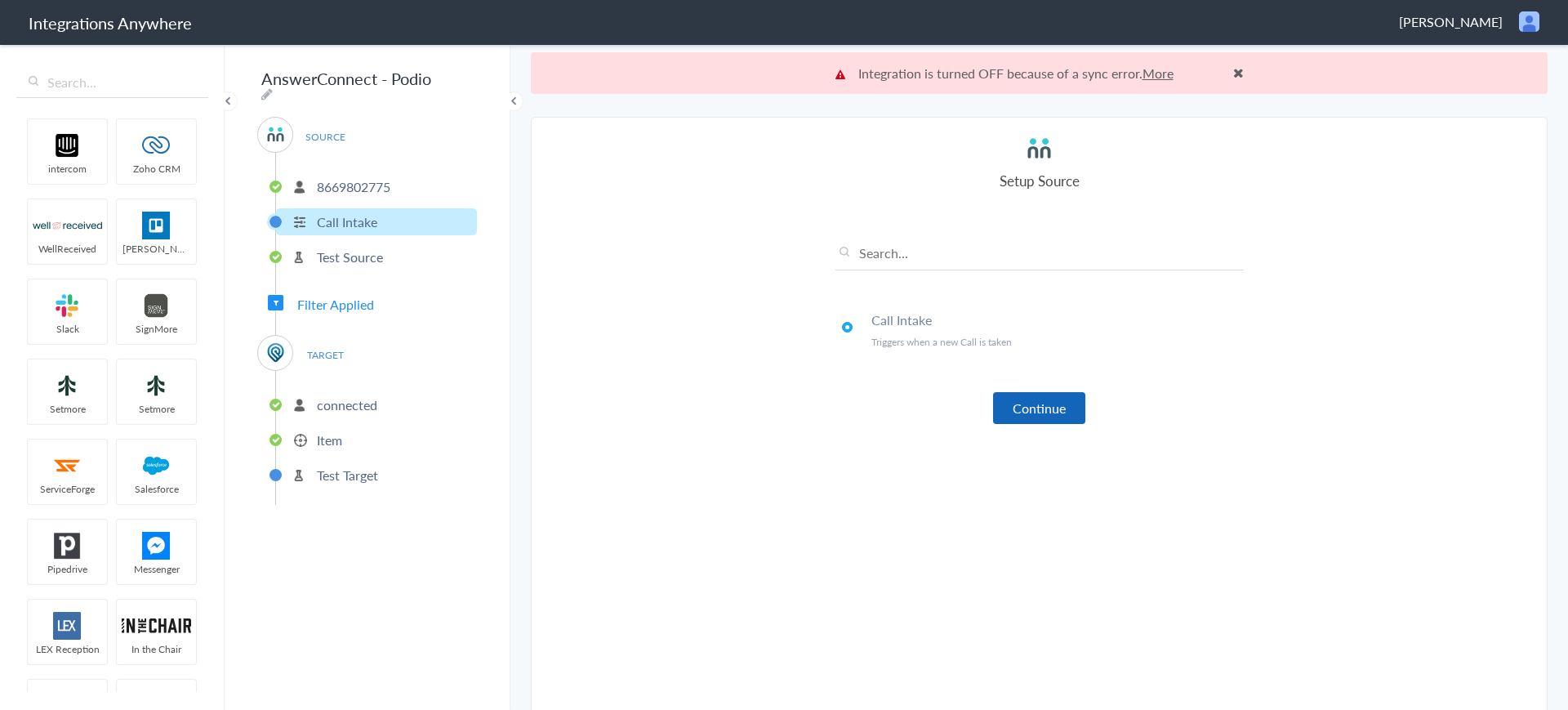
click at [1027, 424] on button "Continue" at bounding box center [1039, 408] width 92 height 32
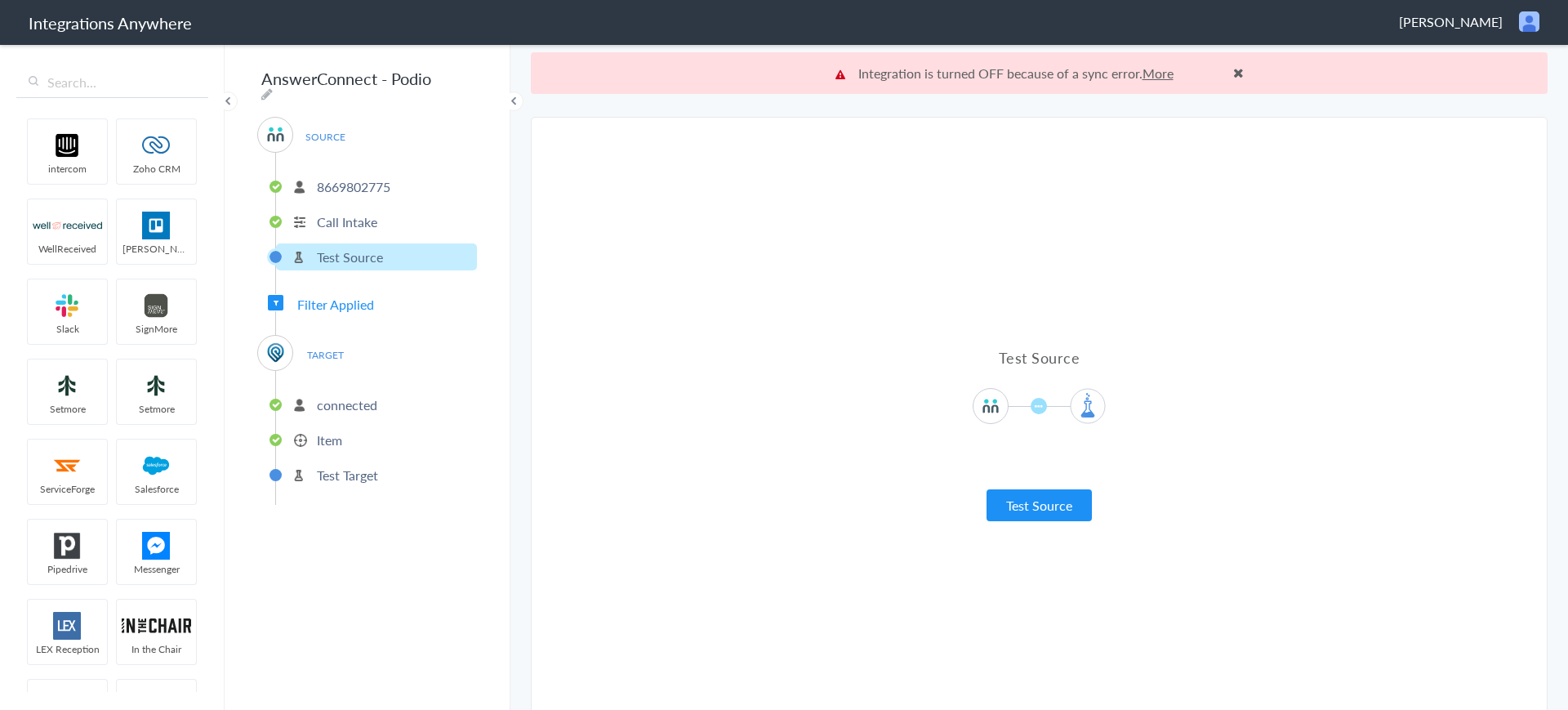
click at [341, 397] on p "connected" at bounding box center [347, 405] width 60 height 19
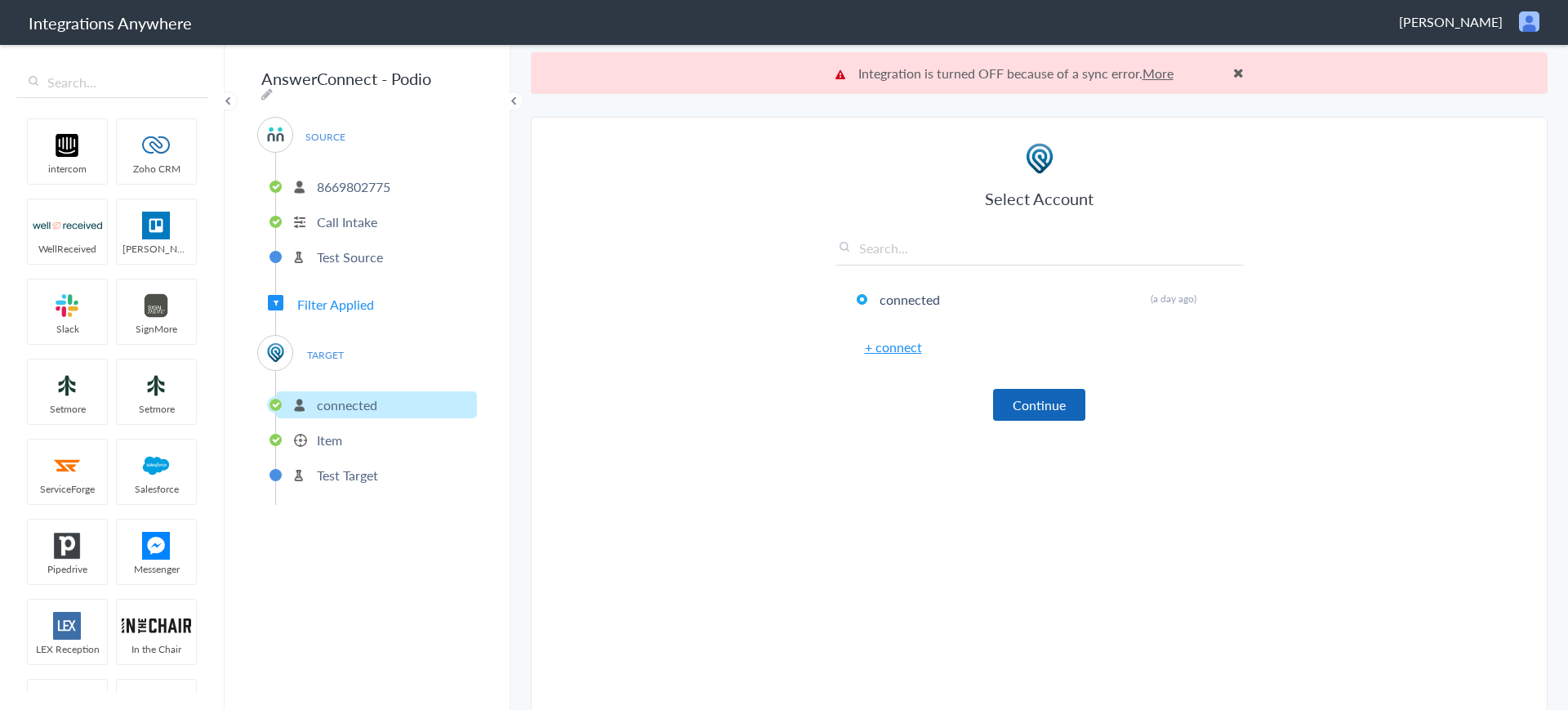
click at [1031, 408] on button "Continue" at bounding box center [1039, 405] width 92 height 32
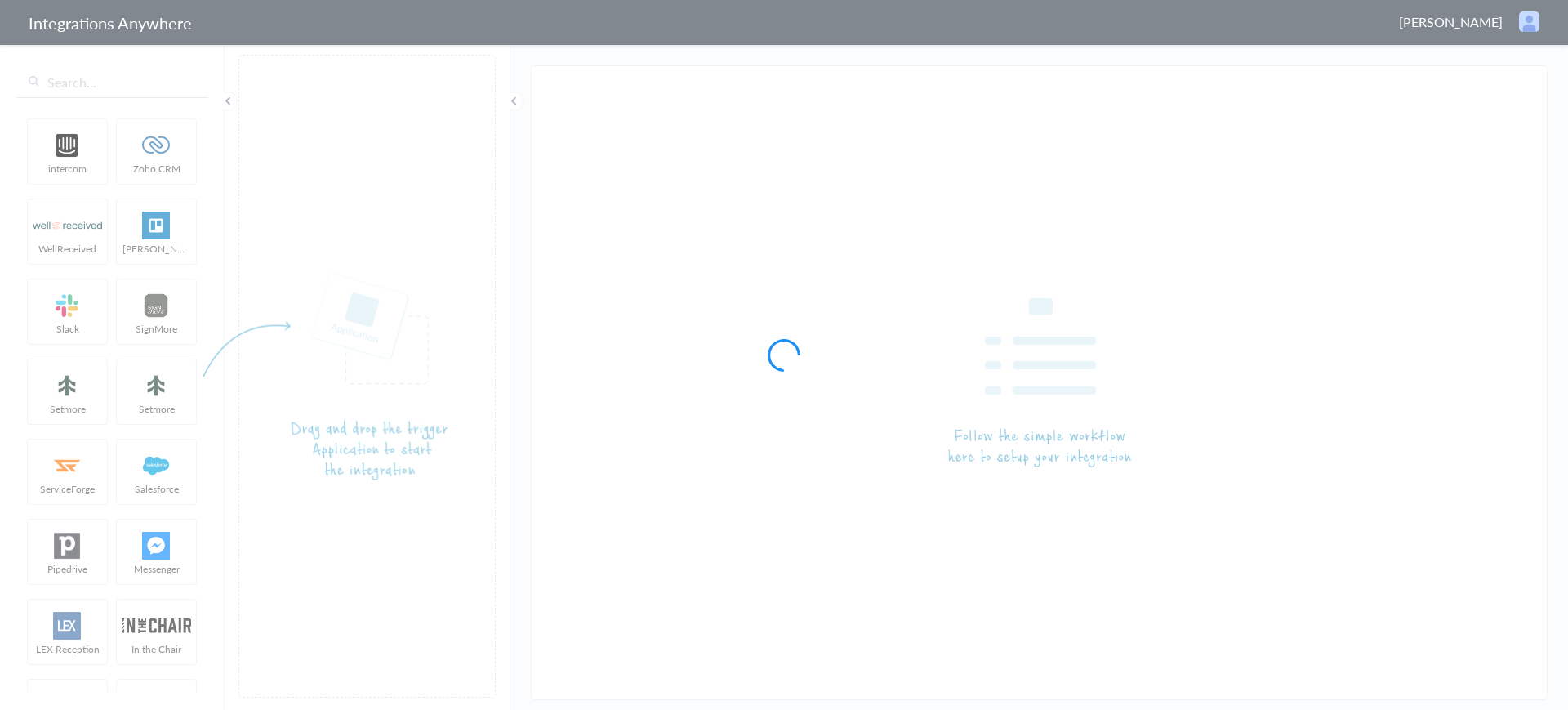
type input "AnswerConnect - Podio"
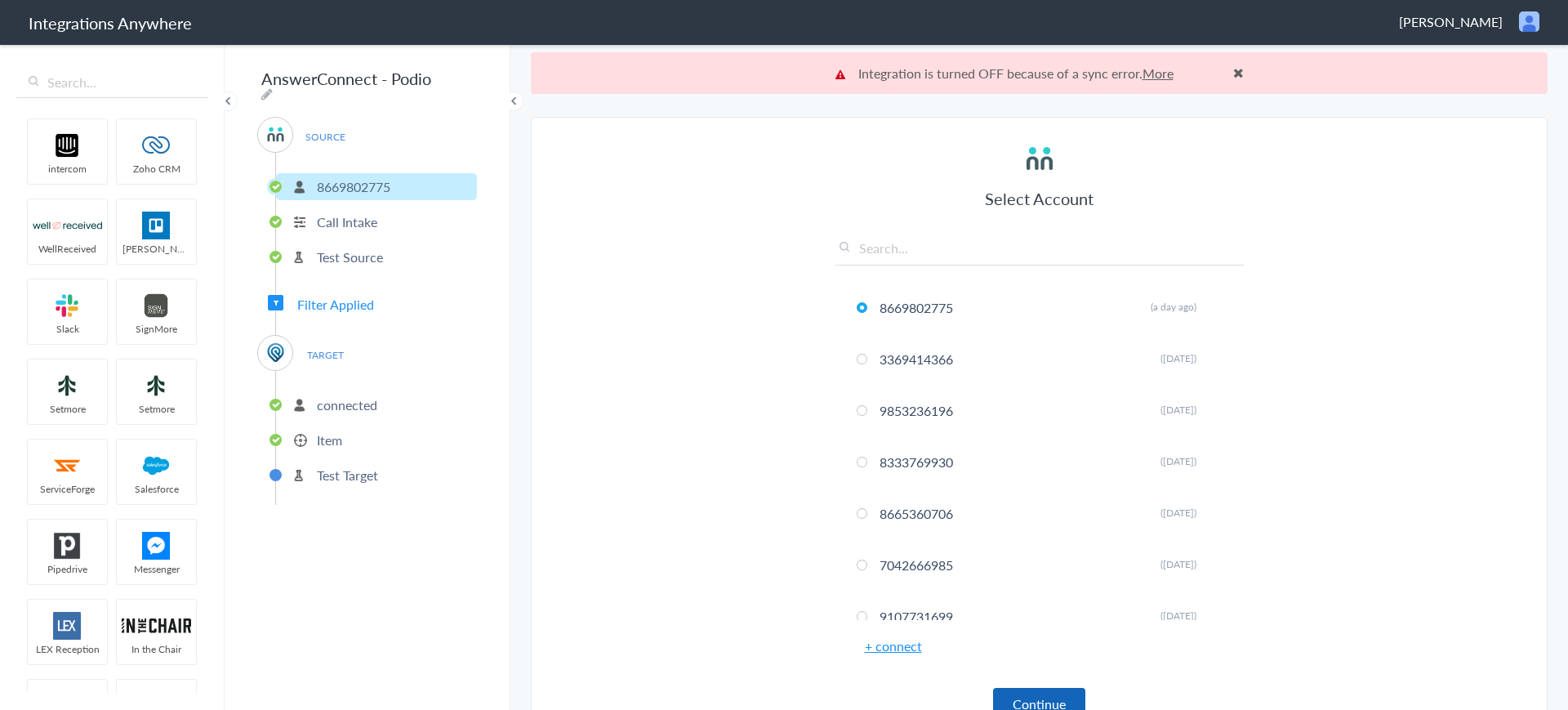
click at [1044, 691] on button "Continue" at bounding box center [1039, 703] width 92 height 32
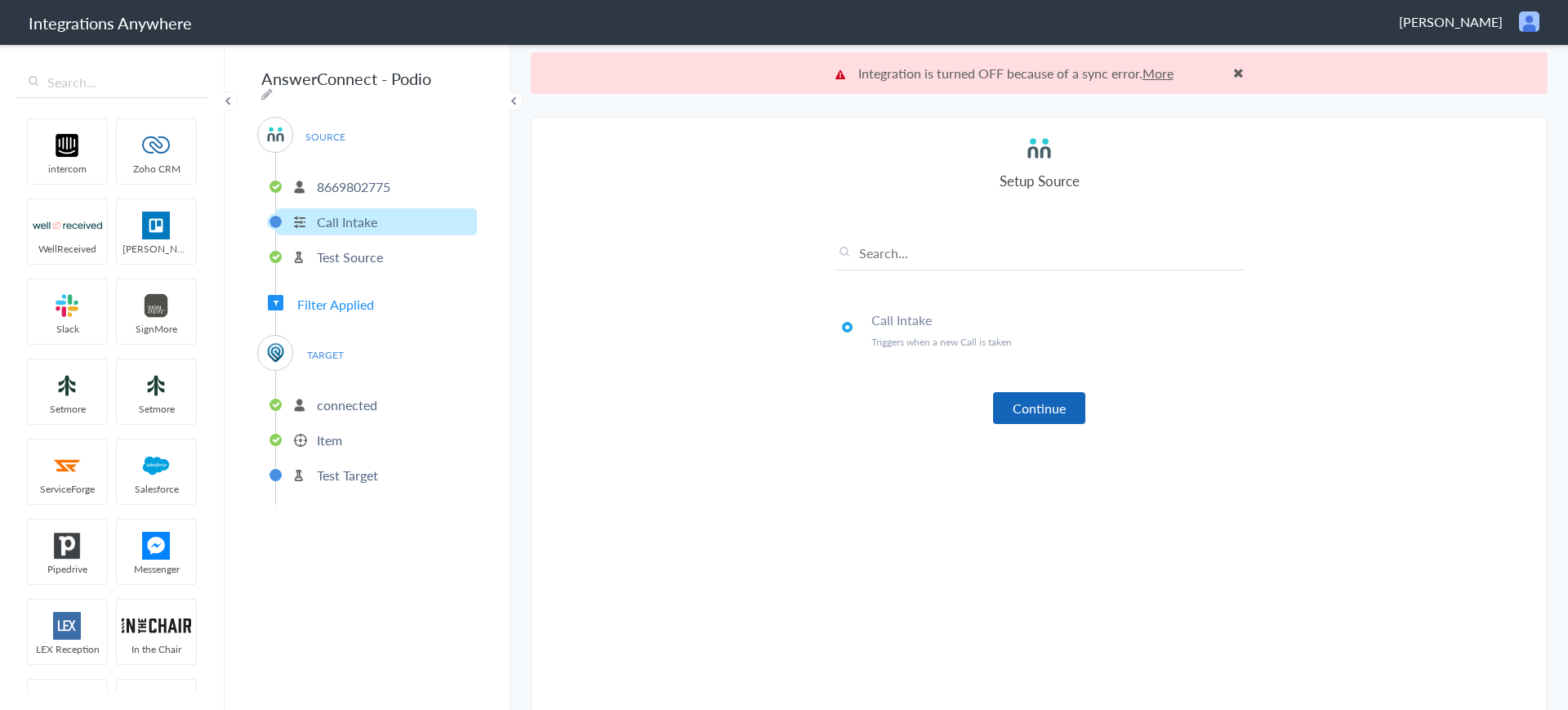
click at [1019, 418] on button "Continue" at bounding box center [1039, 408] width 92 height 32
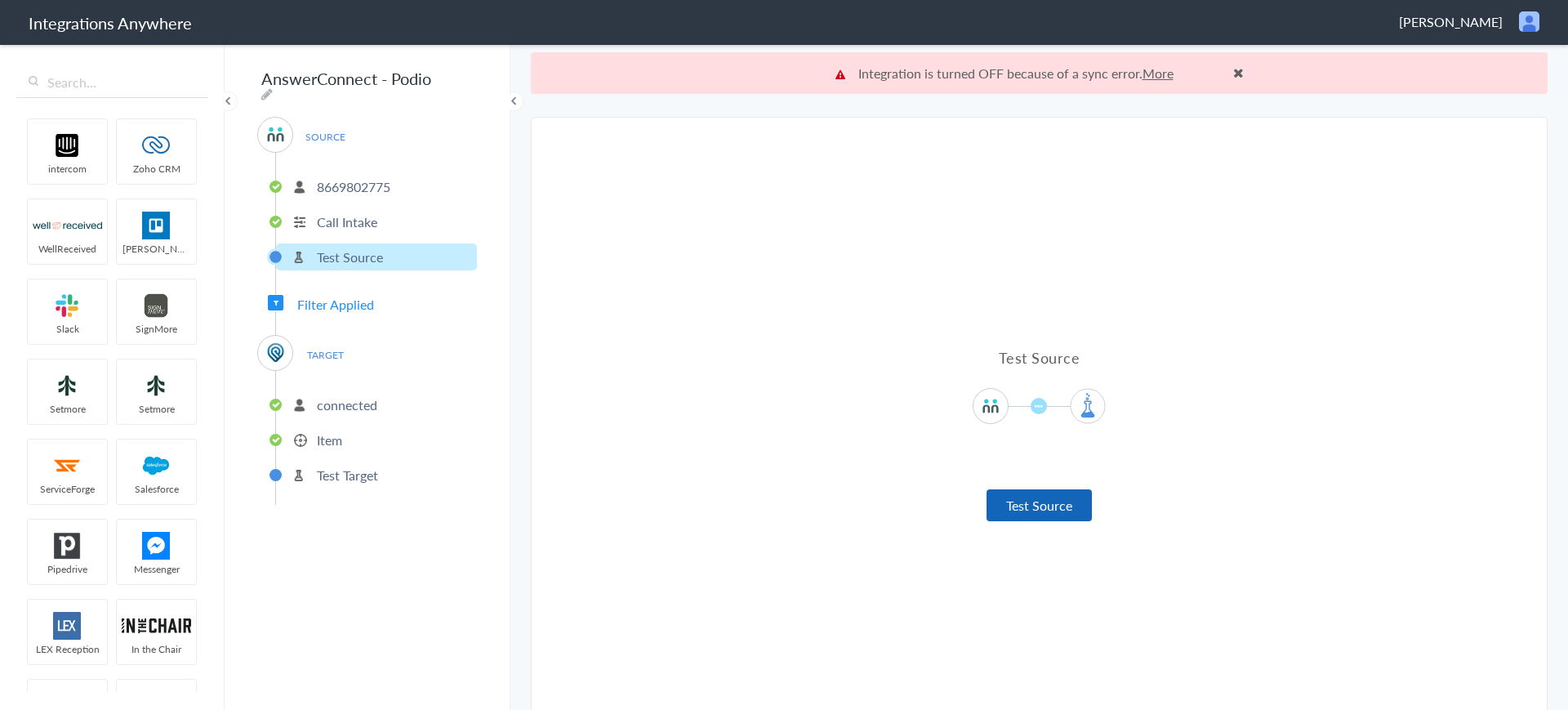
click at [1013, 506] on button "Test Source" at bounding box center [1039, 505] width 105 height 32
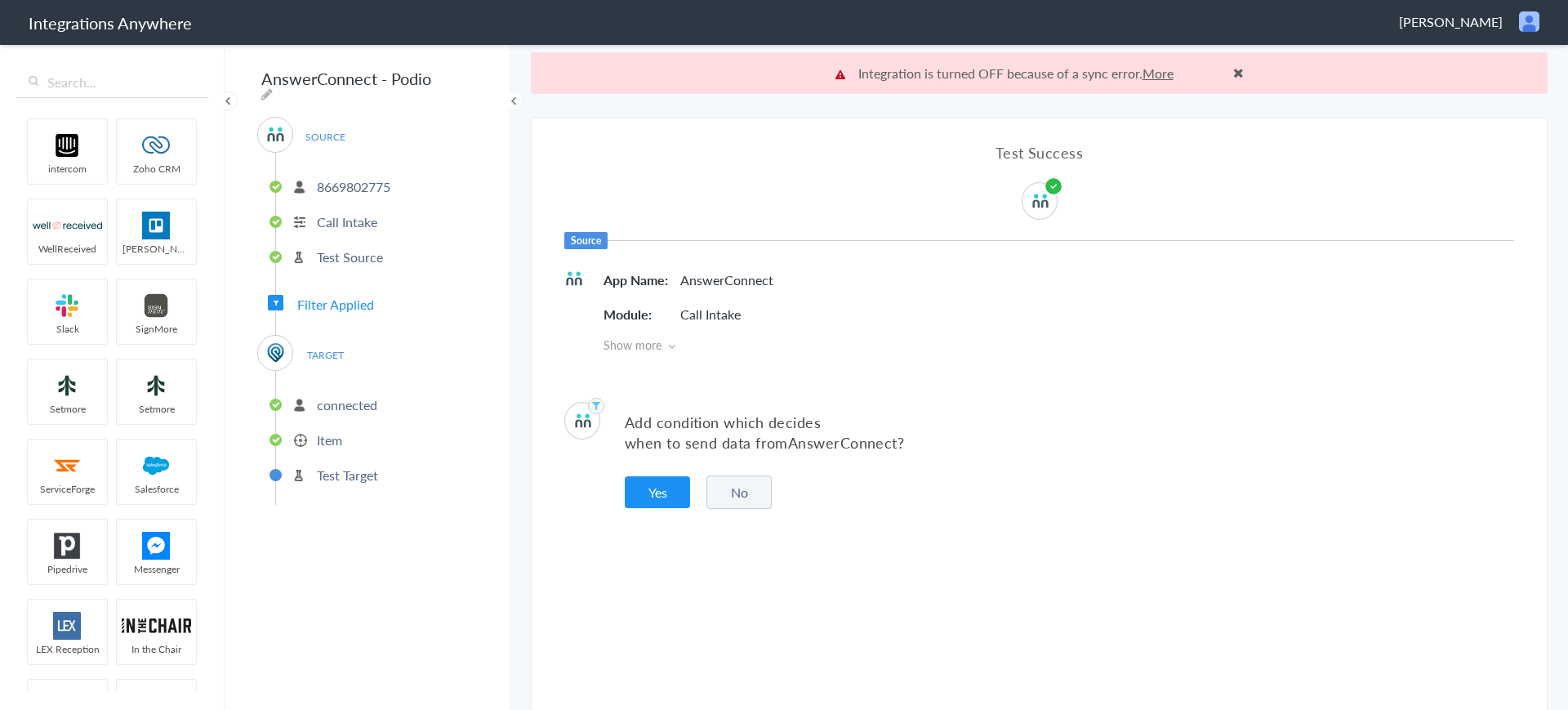
click at [726, 497] on button "No" at bounding box center [739, 492] width 66 height 34
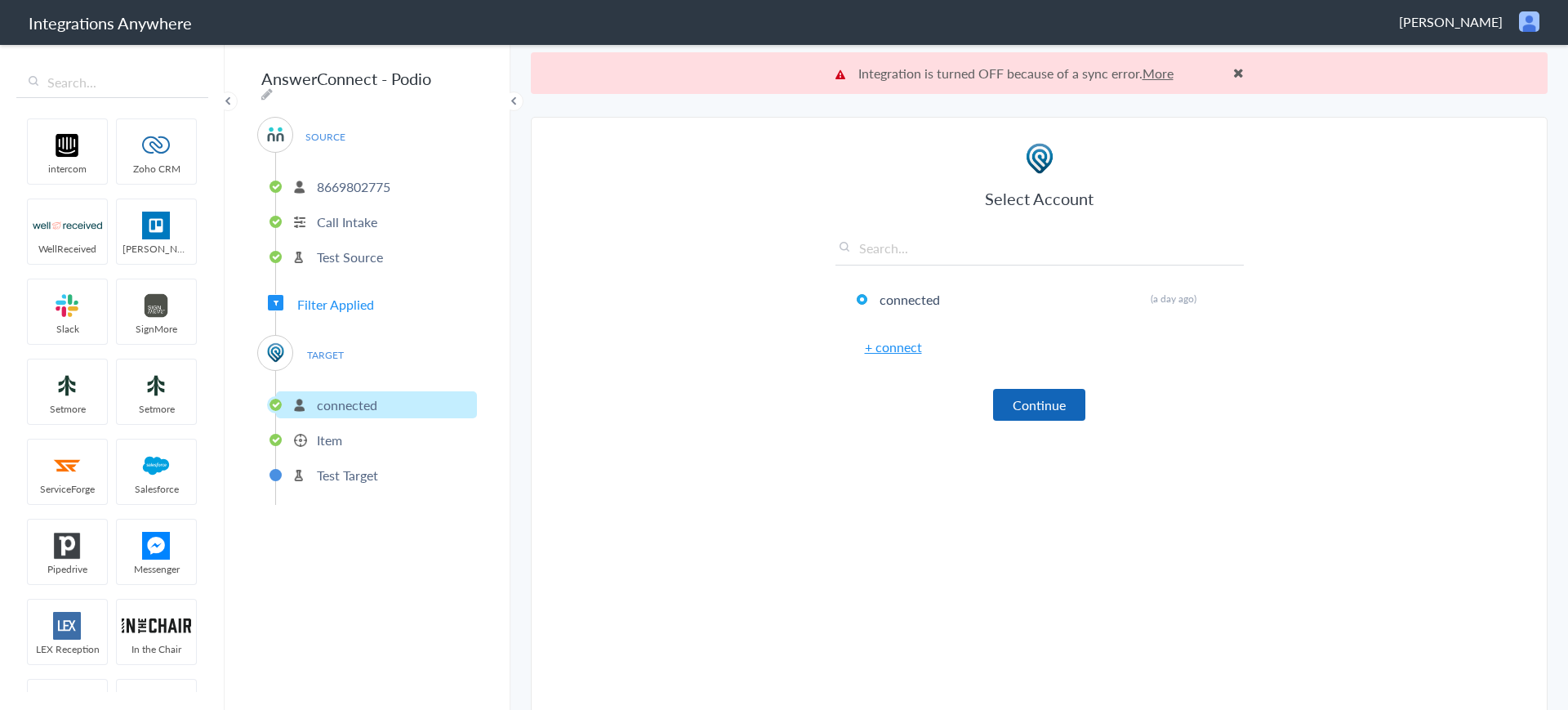
click at [1027, 417] on button "Continue" at bounding box center [1039, 405] width 92 height 32
click at [1233, 76] on span at bounding box center [1239, 72] width 10 height 13
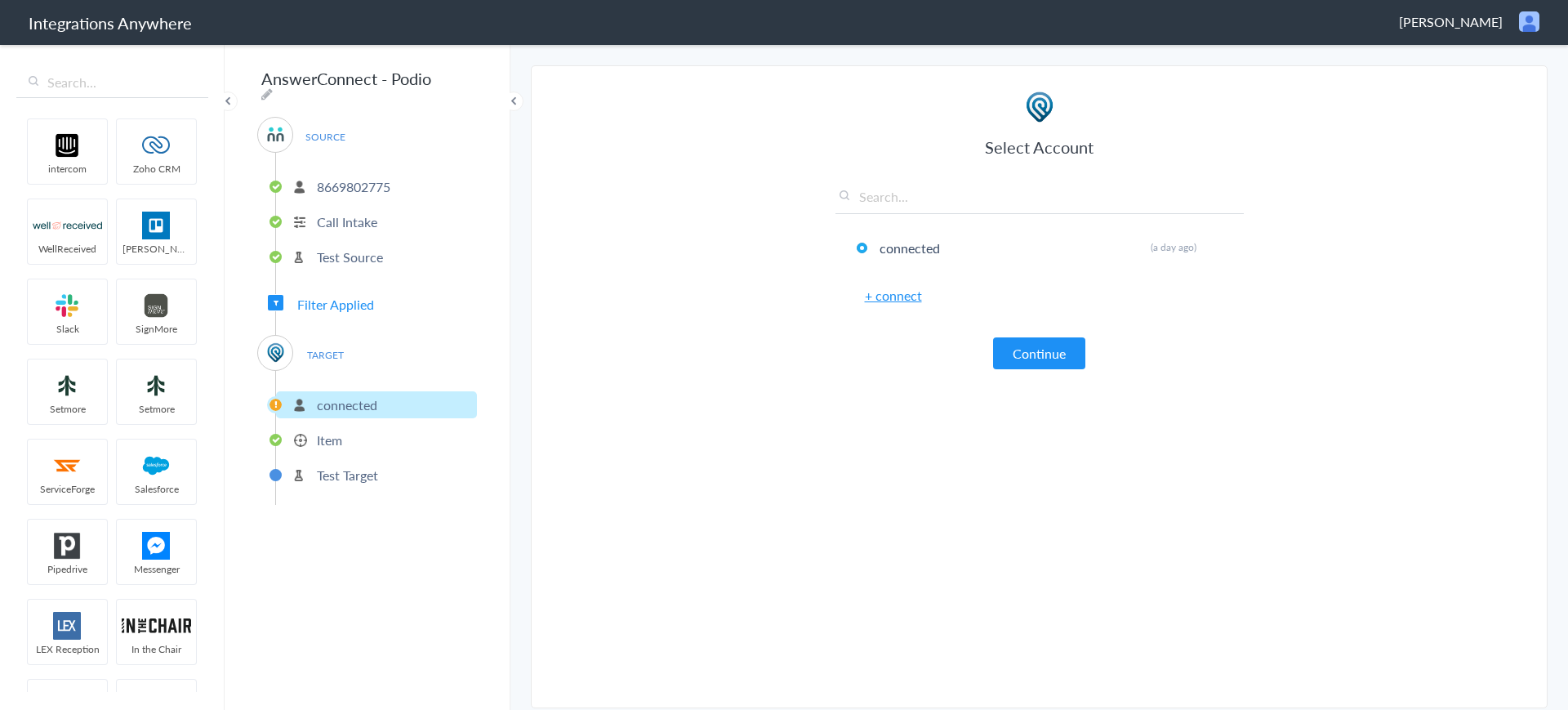
click at [336, 430] on p "Item" at bounding box center [329, 440] width 25 height 19
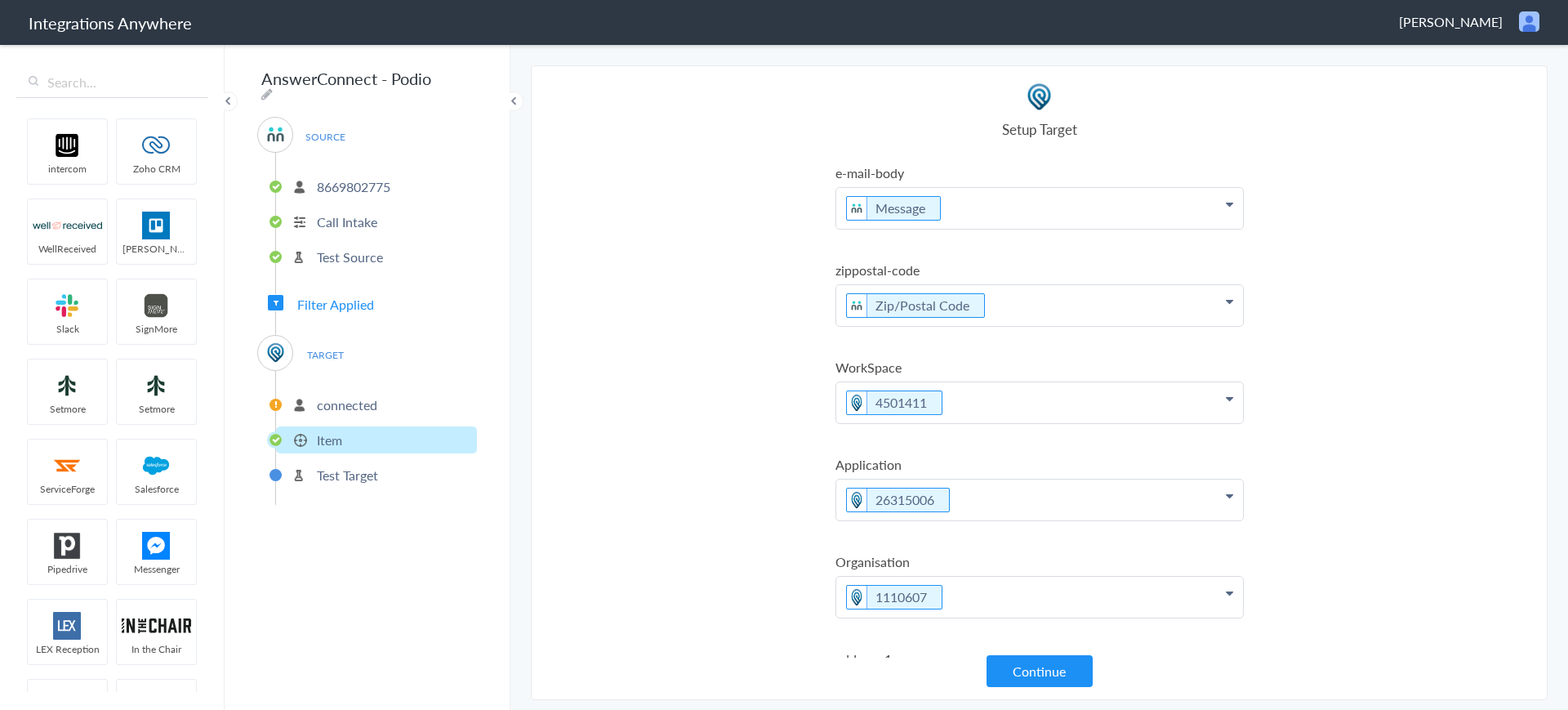
click at [347, 405] on p "connected" at bounding box center [347, 405] width 60 height 19
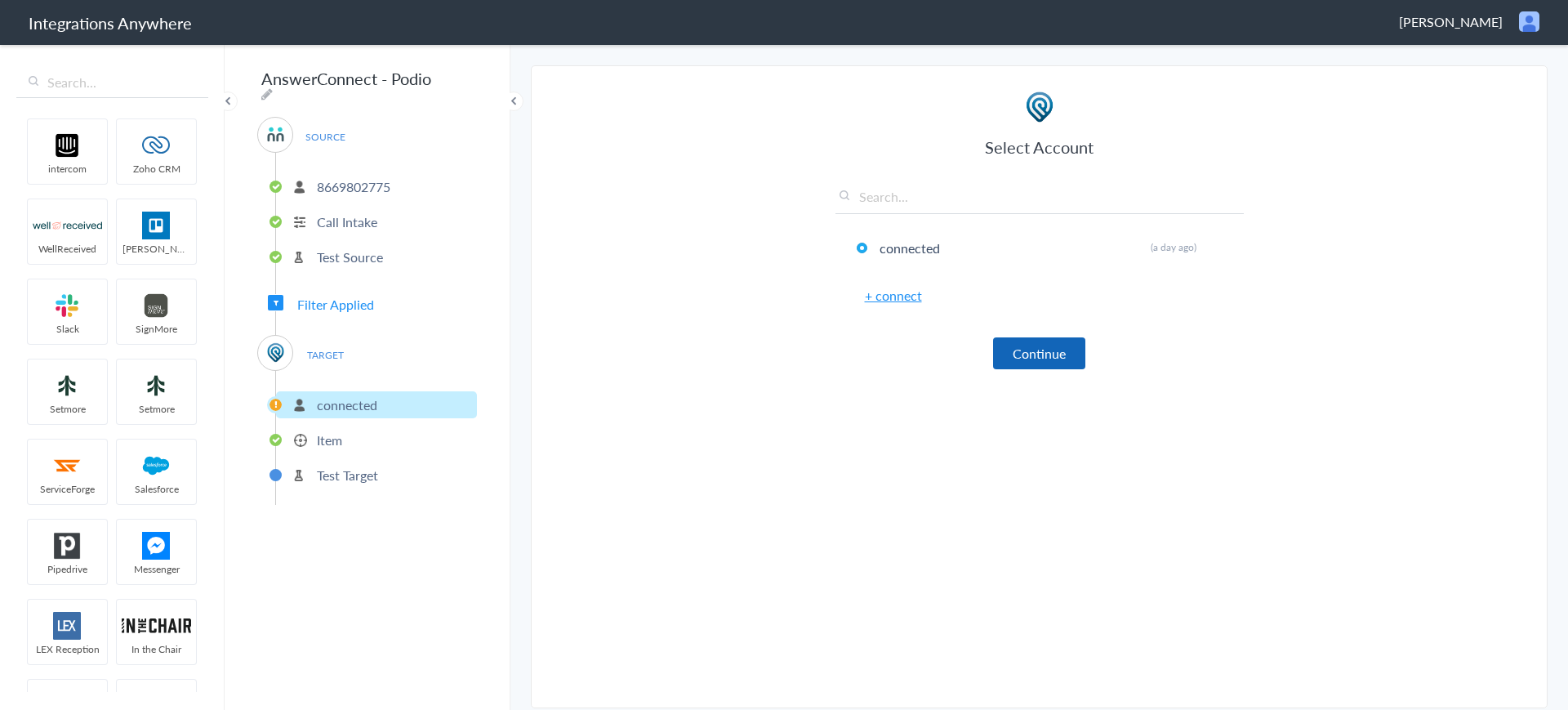
click at [1073, 358] on button "Continue" at bounding box center [1039, 353] width 92 height 32
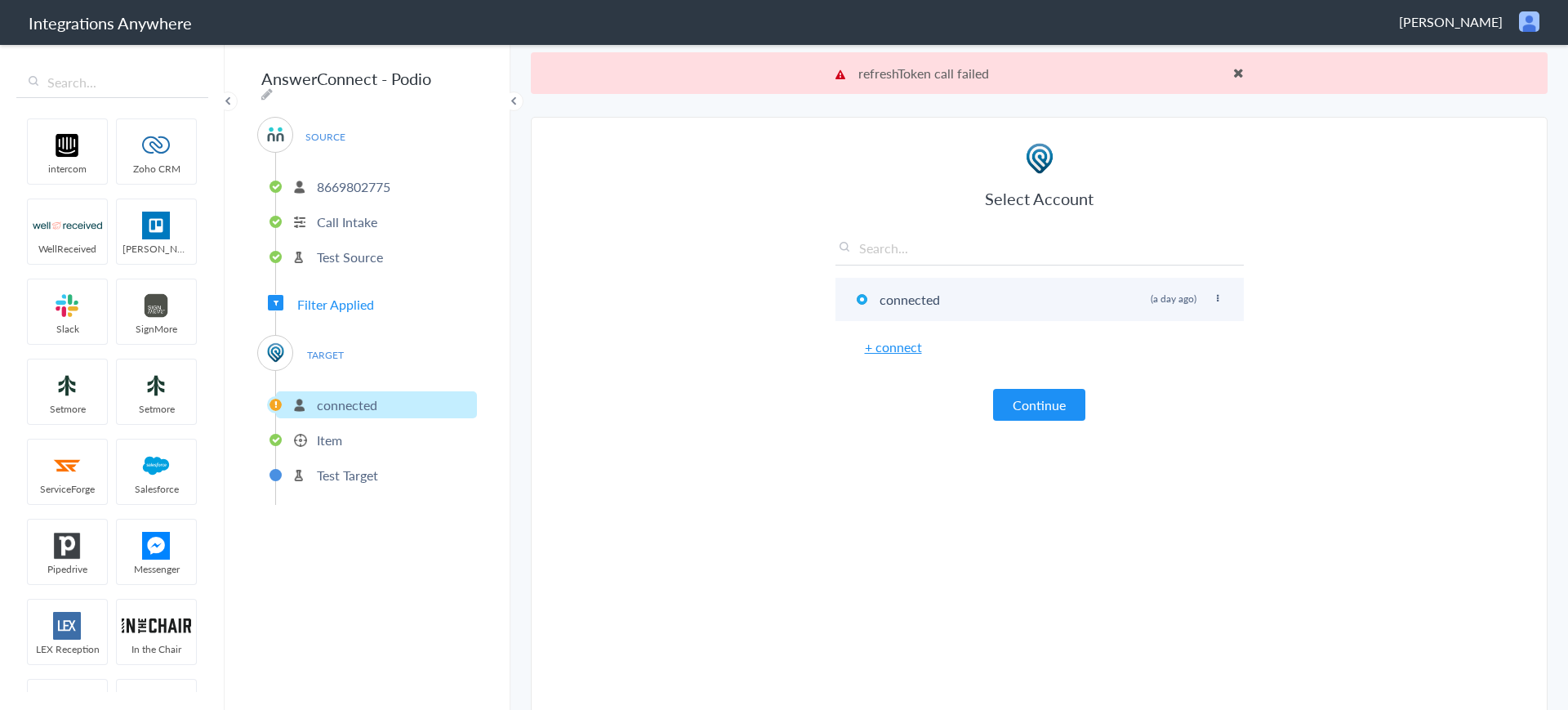
click at [1222, 293] on li "connected Rename Delete (a day ago)" at bounding box center [1040, 299] width 409 height 43
click at [1213, 294] on icon at bounding box center [1217, 298] width 9 height 9
click at [334, 440] on p "Item" at bounding box center [329, 440] width 25 height 19
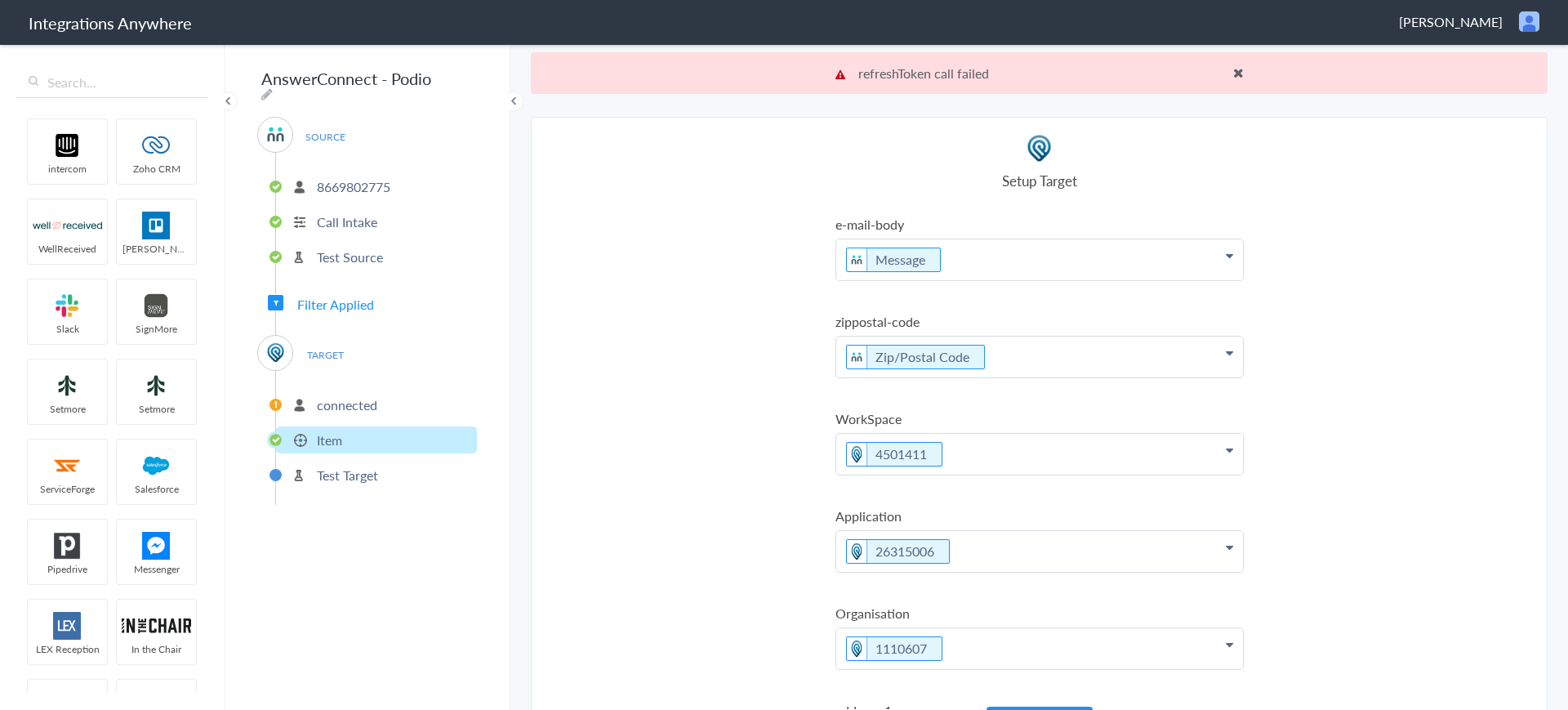
click at [382, 393] on li "connected" at bounding box center [376, 405] width 201 height 27
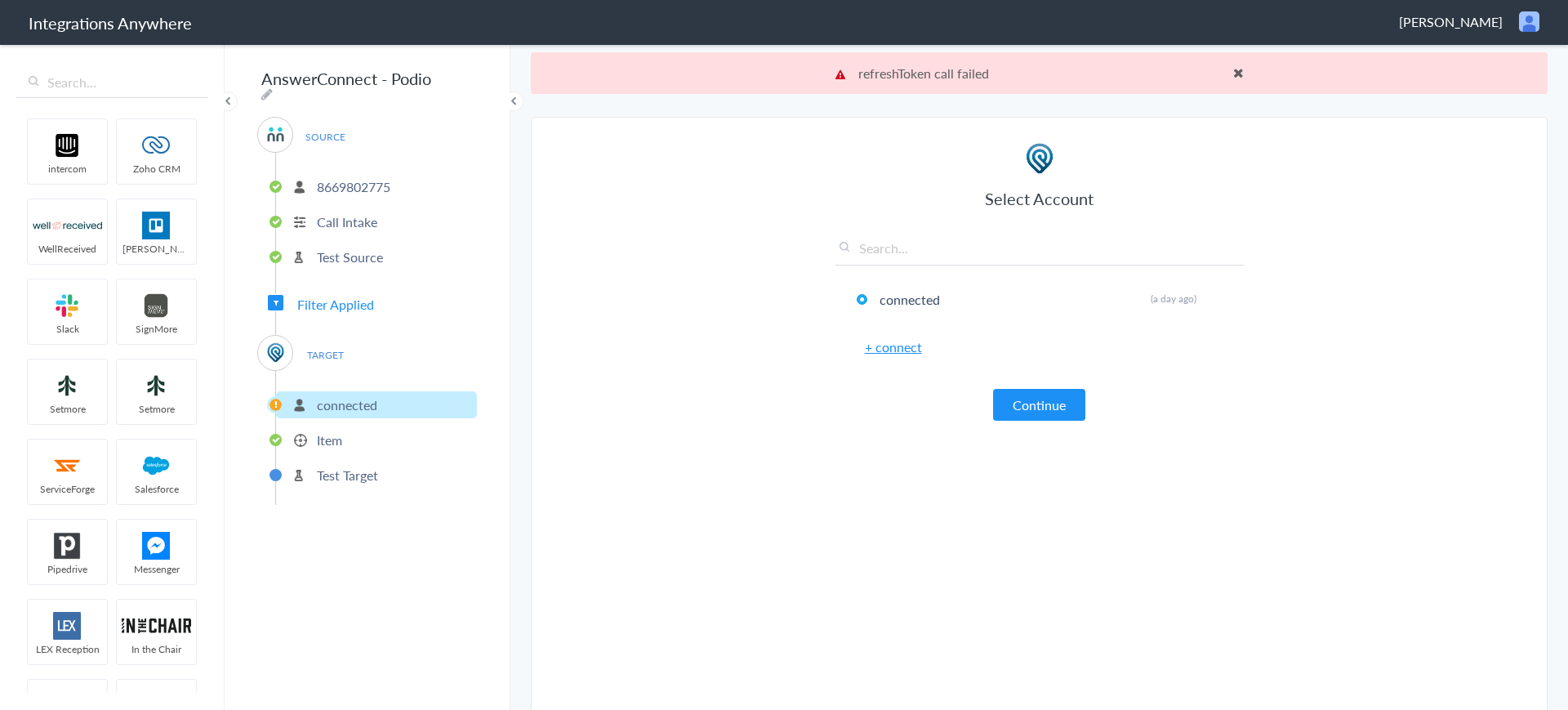
click at [1030, 399] on button "Continue" at bounding box center [1039, 405] width 92 height 32
click at [880, 348] on link "+ connect" at bounding box center [894, 347] width 57 height 19
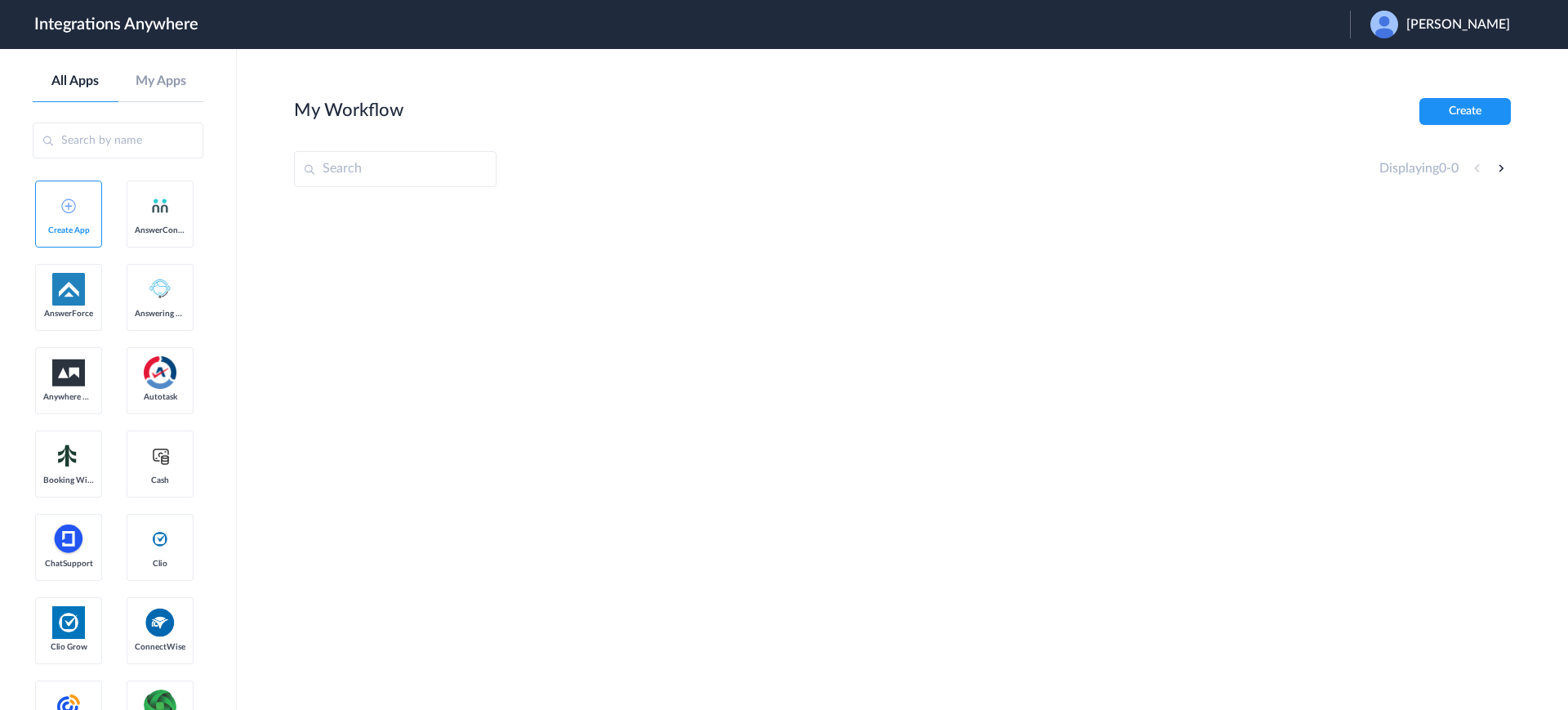
click at [1457, 23] on span "[PERSON_NAME]" at bounding box center [1458, 25] width 103 height 16
click at [1428, 66] on li "Logout" at bounding box center [1439, 66] width 177 height 30
click at [1290, 24] on span "Launch Account" at bounding box center [1283, 24] width 93 height 13
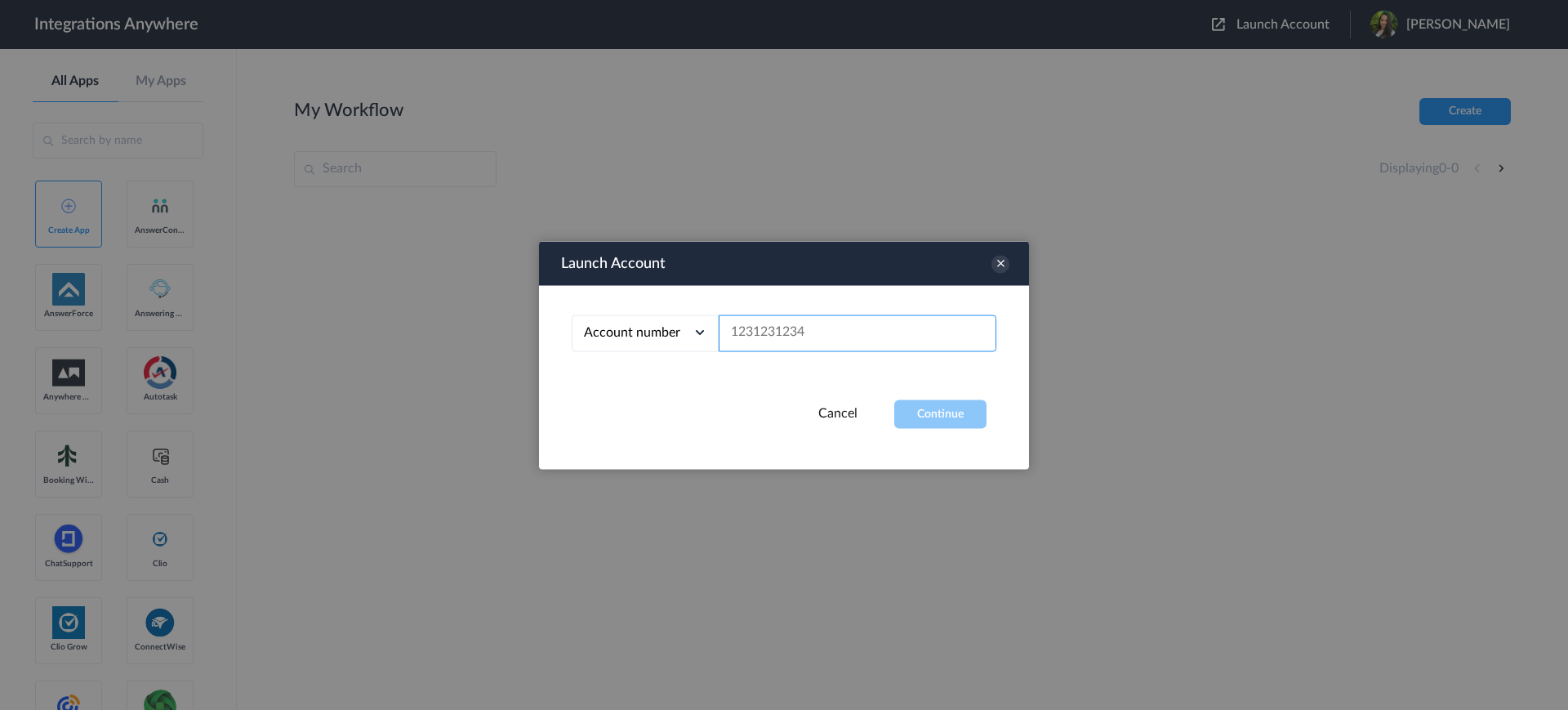
click at [775, 325] on input "text" at bounding box center [857, 333] width 278 height 37
paste input "8669802775"
type input "8669802775"
click at [936, 407] on button "Continue" at bounding box center [940, 413] width 92 height 28
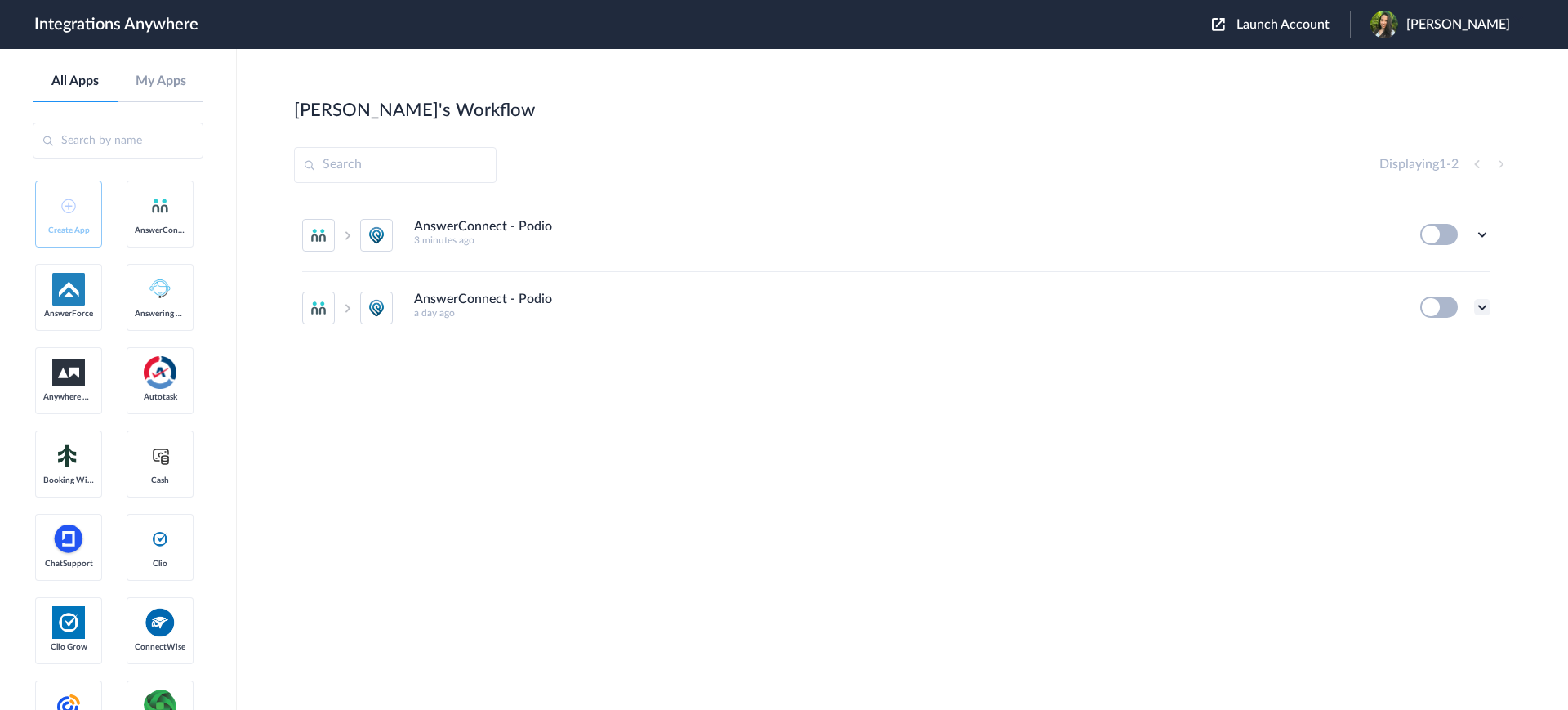
click at [1478, 305] on icon at bounding box center [1482, 307] width 16 height 16
click at [1448, 347] on li "Edit" at bounding box center [1437, 345] width 106 height 30
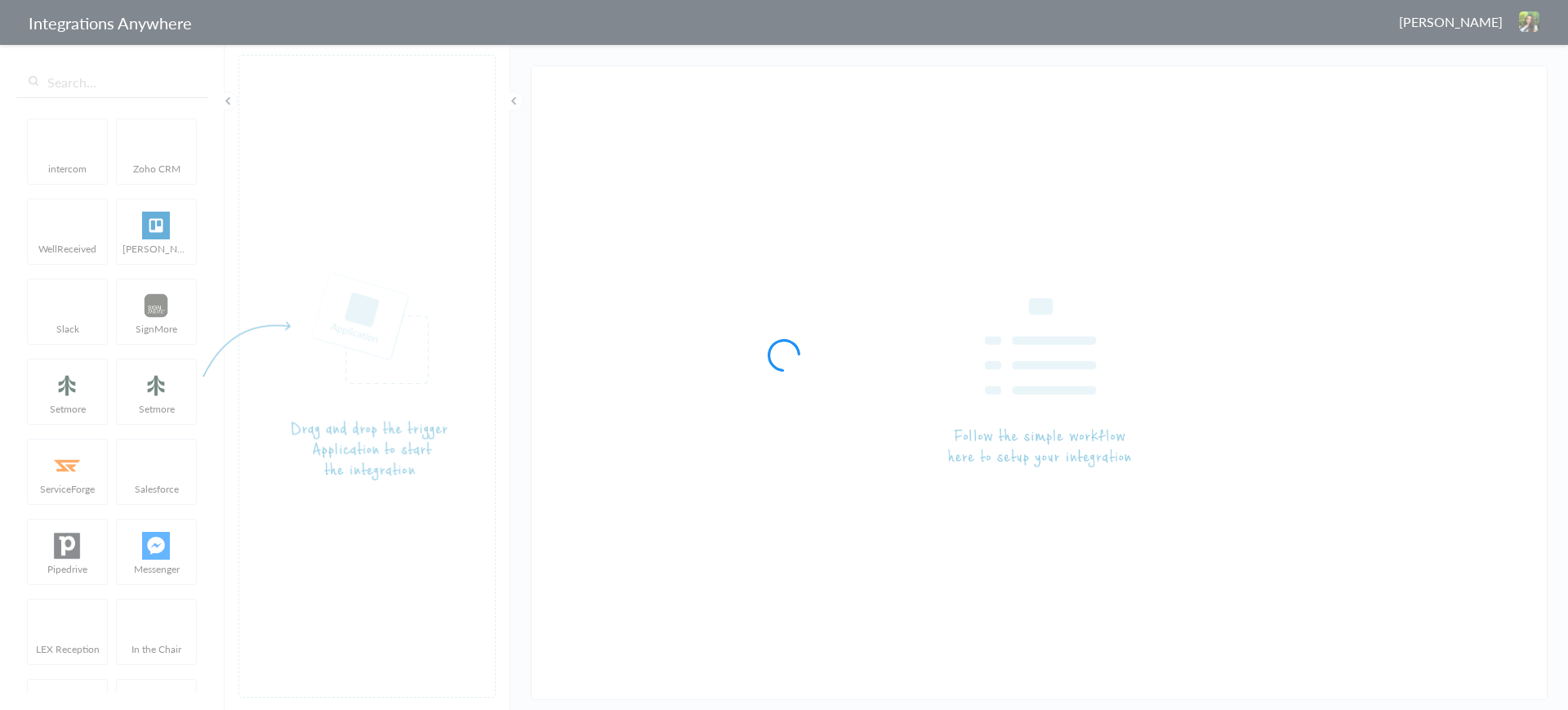
type input "AnswerConnect - Podio"
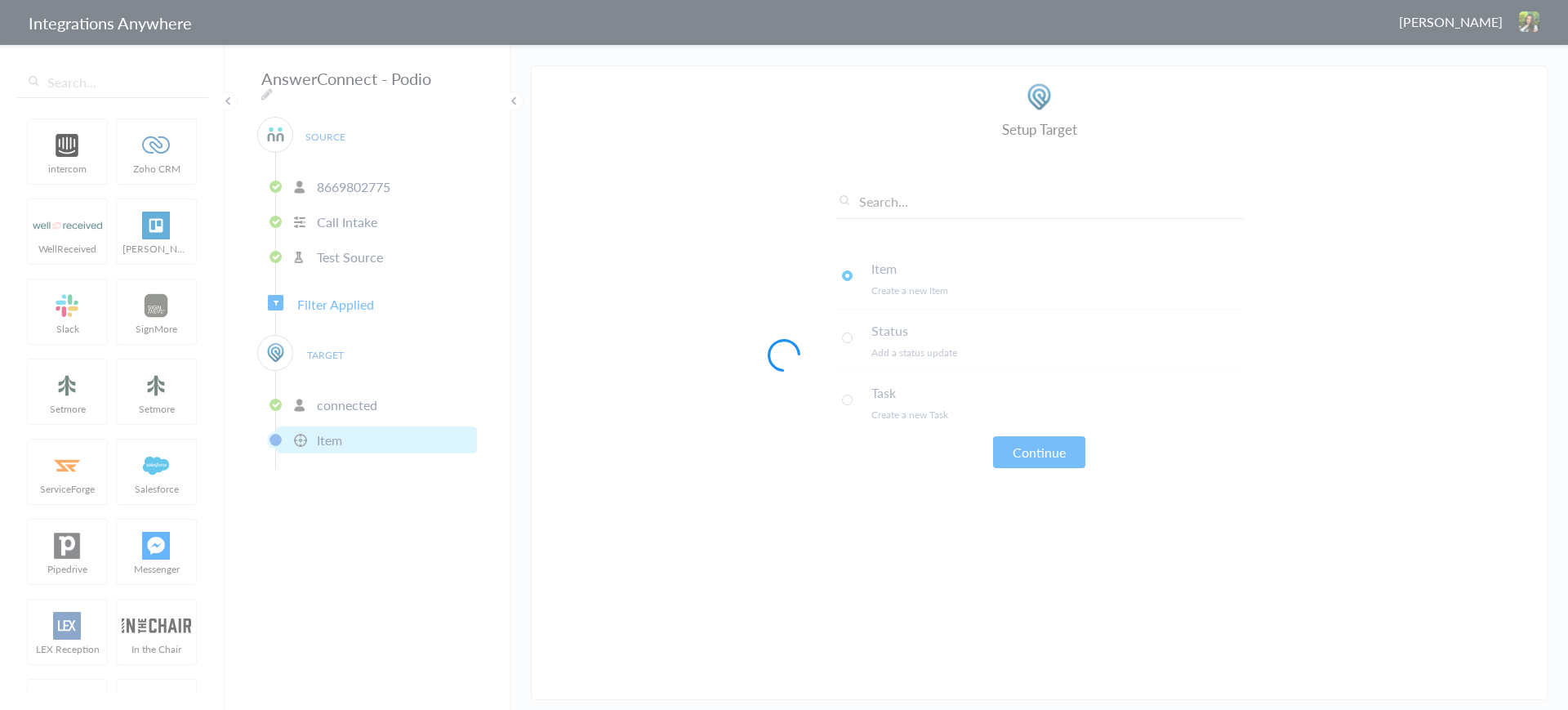
click at [348, 394] on div at bounding box center [784, 355] width 1568 height 710
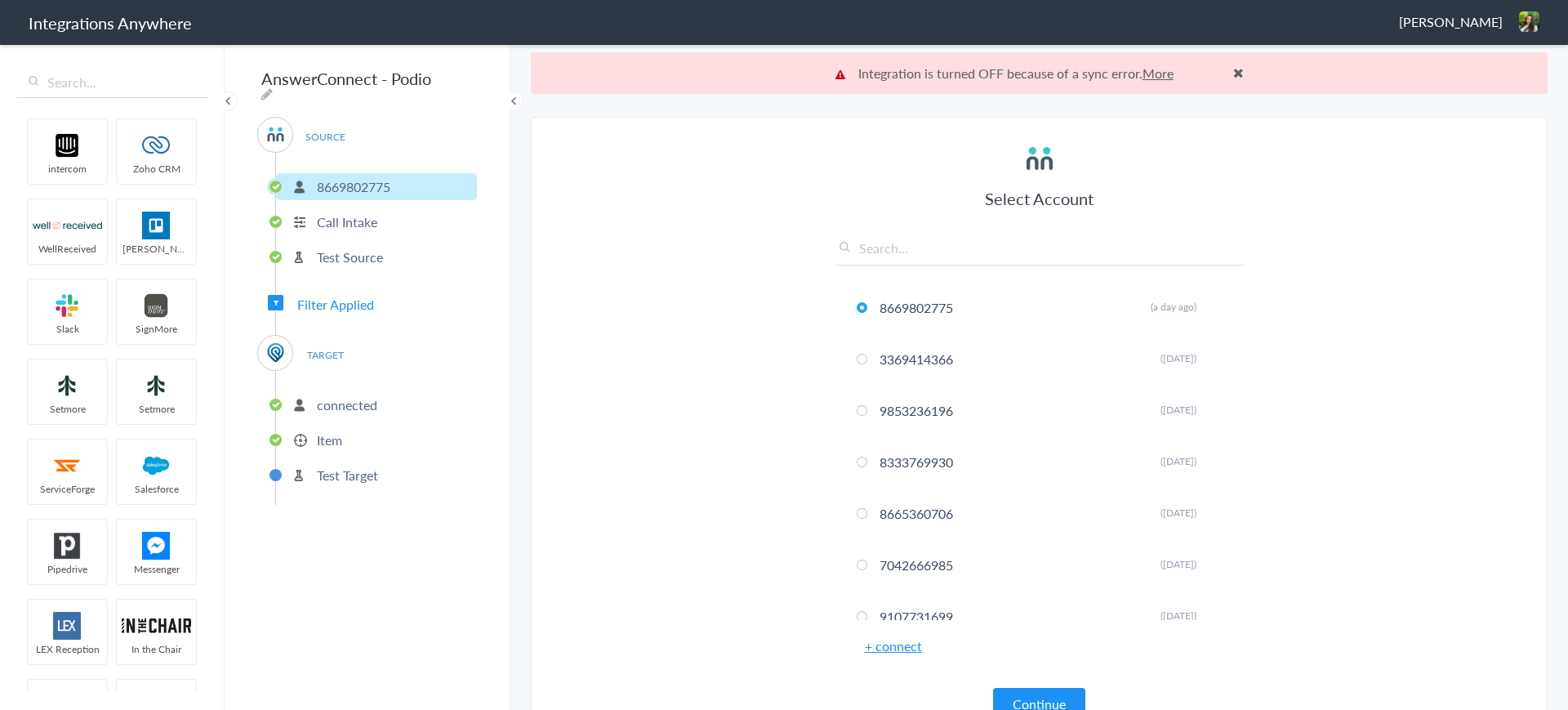
click at [348, 395] on p "connected" at bounding box center [347, 405] width 60 height 19
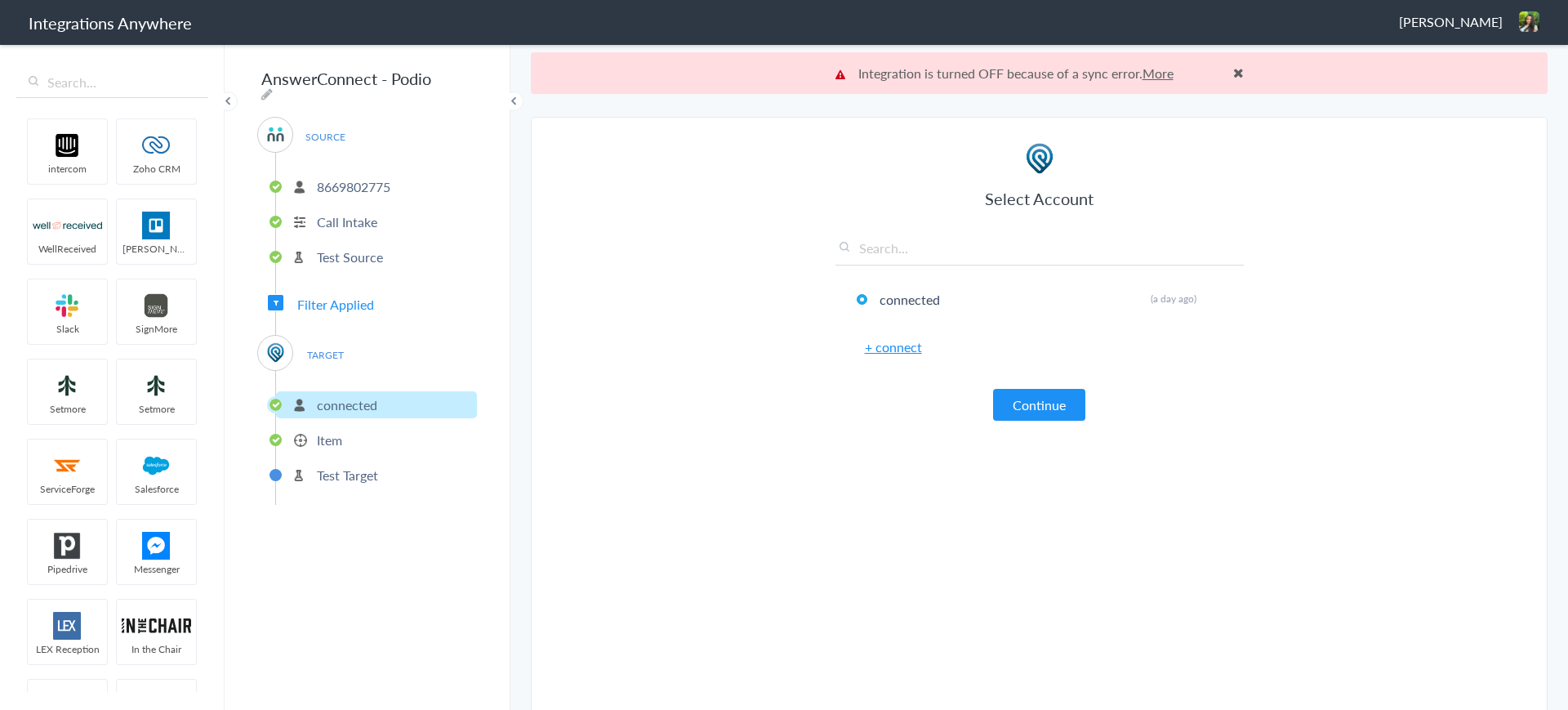
drag, startPoint x: 318, startPoint y: 427, endPoint x: 325, endPoint y: 435, distance: 10.6
click at [319, 430] on p "Item" at bounding box center [329, 440] width 25 height 19
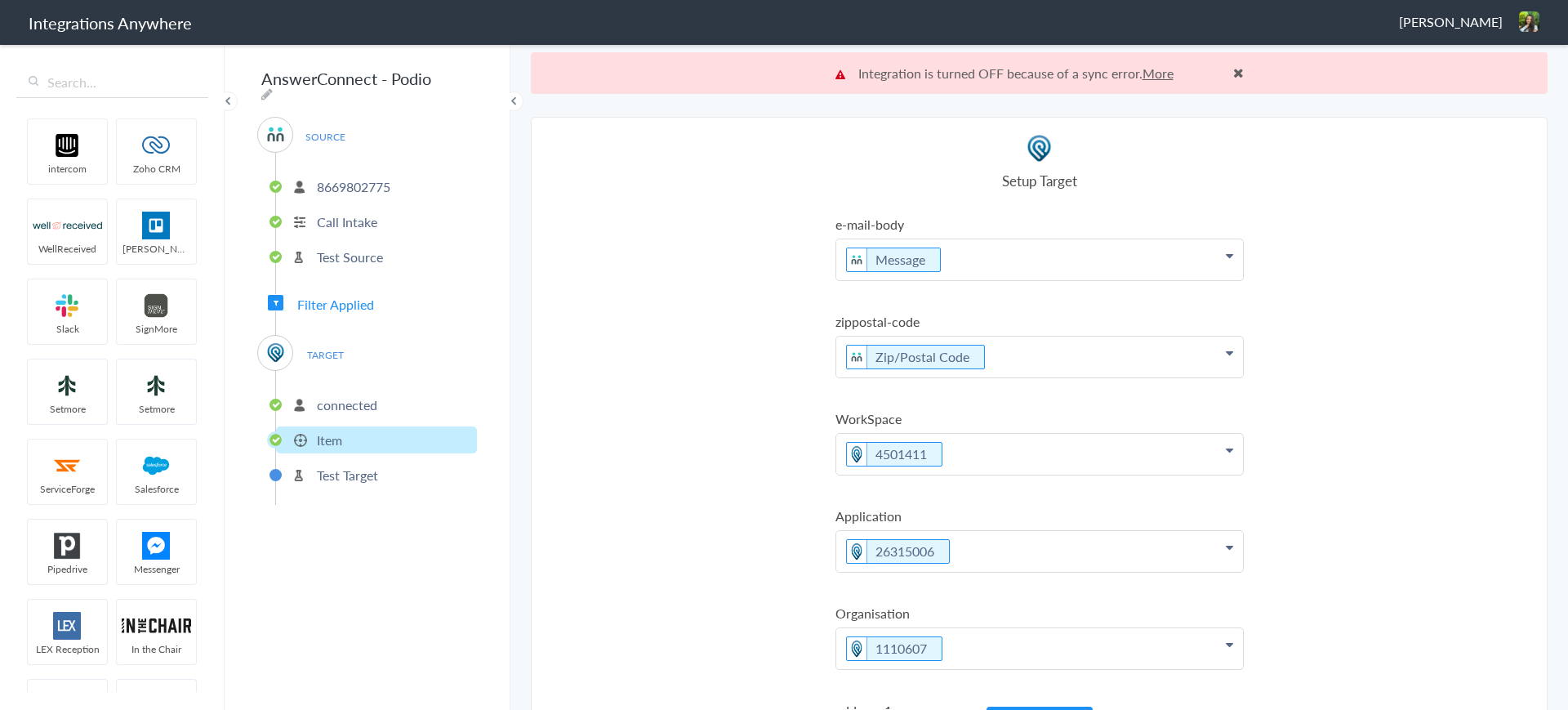
click at [362, 474] on p "Test Target" at bounding box center [347, 475] width 61 height 19
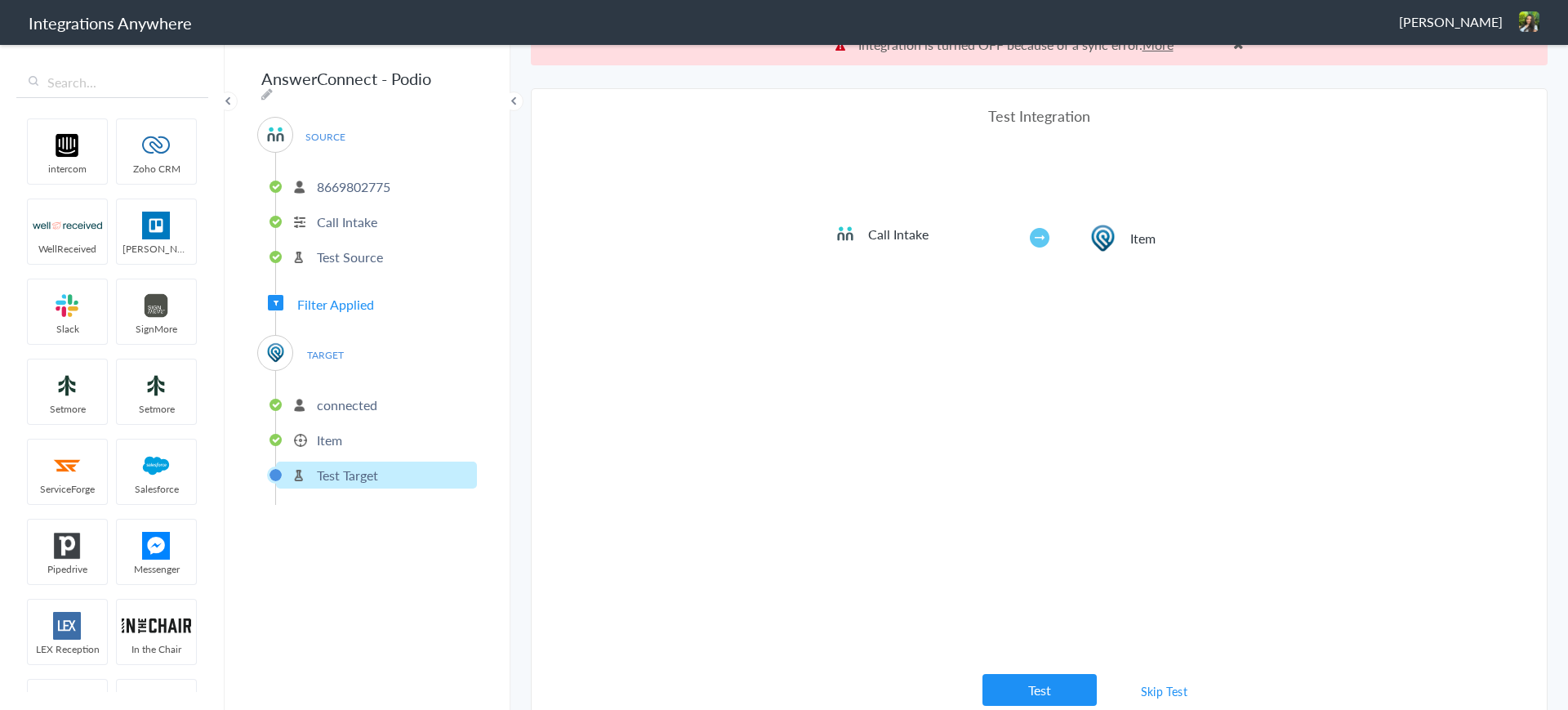
scroll to position [41, 0]
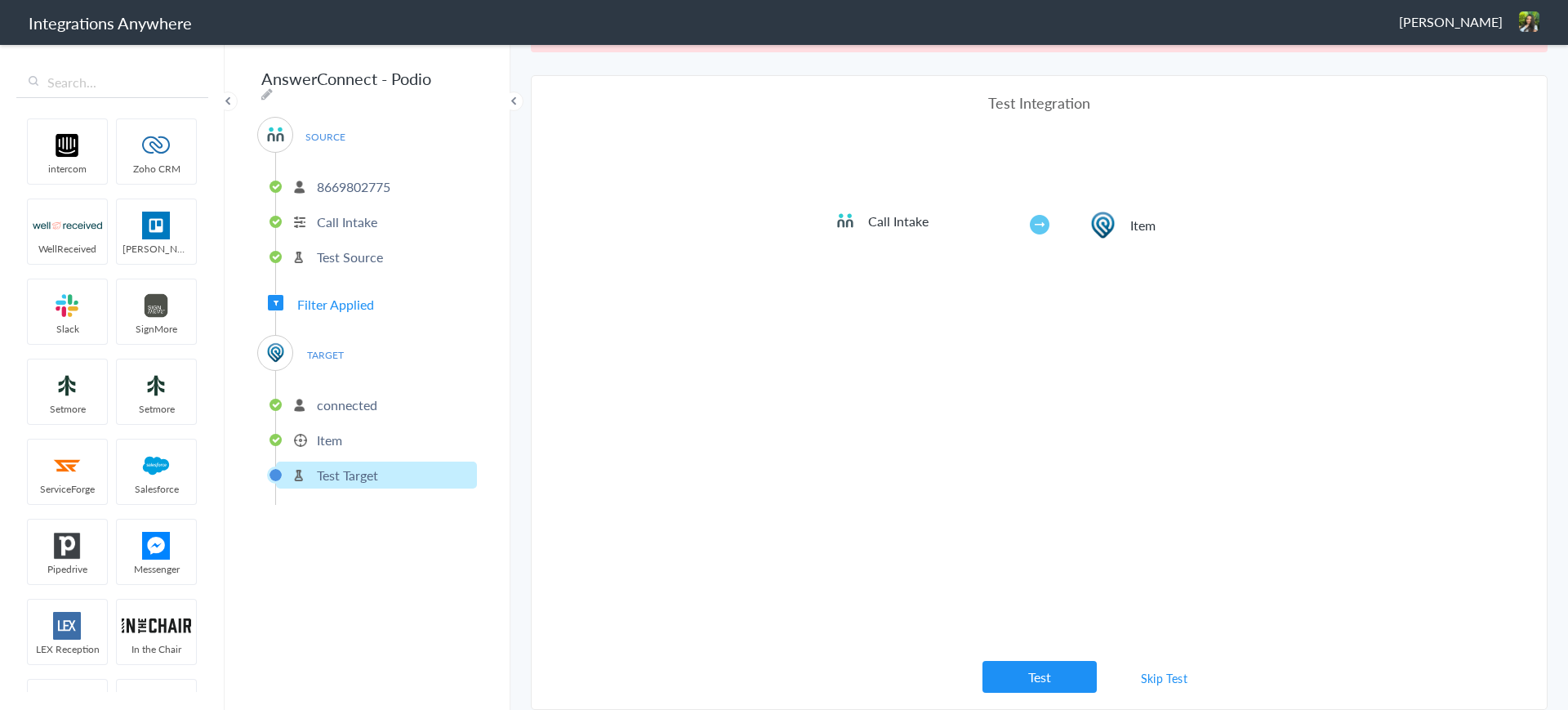
click at [325, 441] on p "Item" at bounding box center [329, 440] width 25 height 19
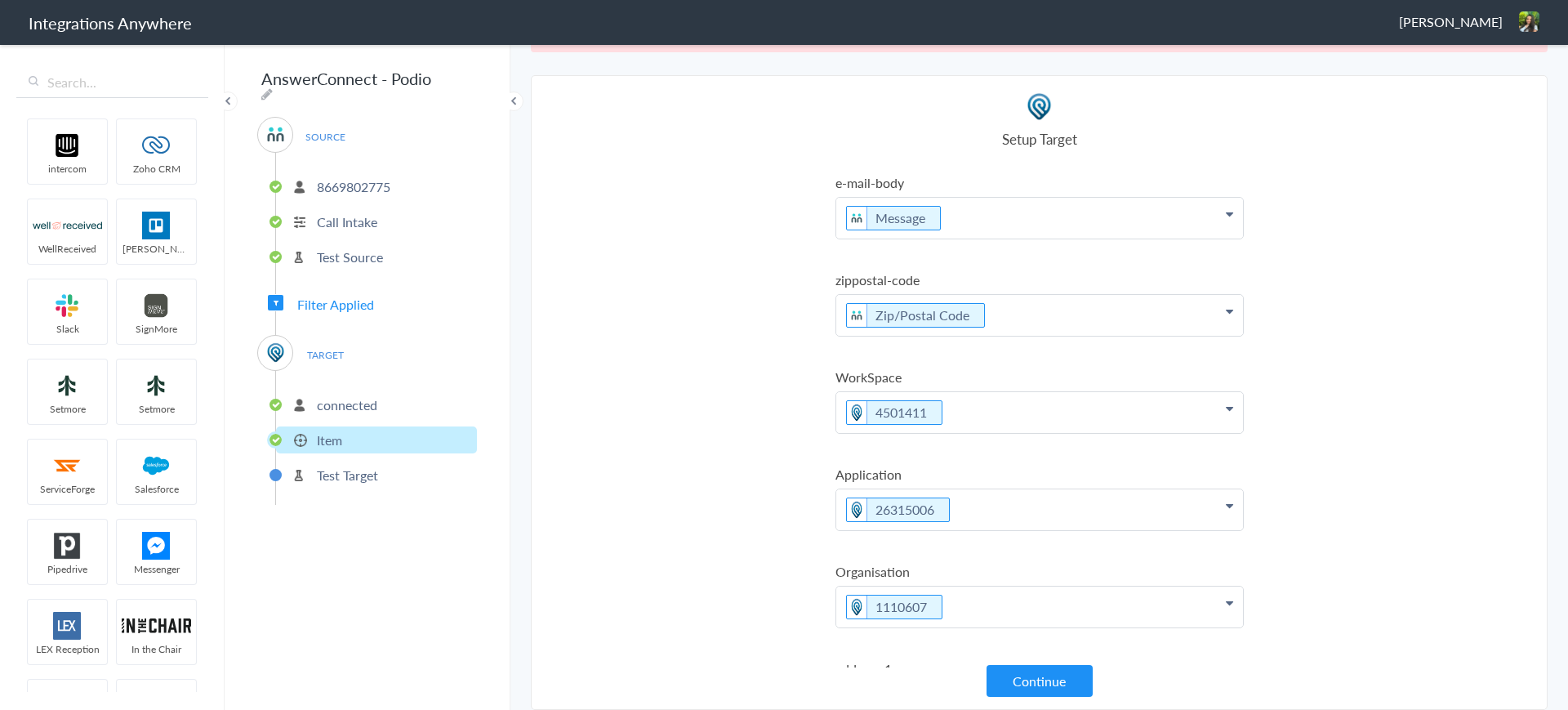
scroll to position [425, 0]
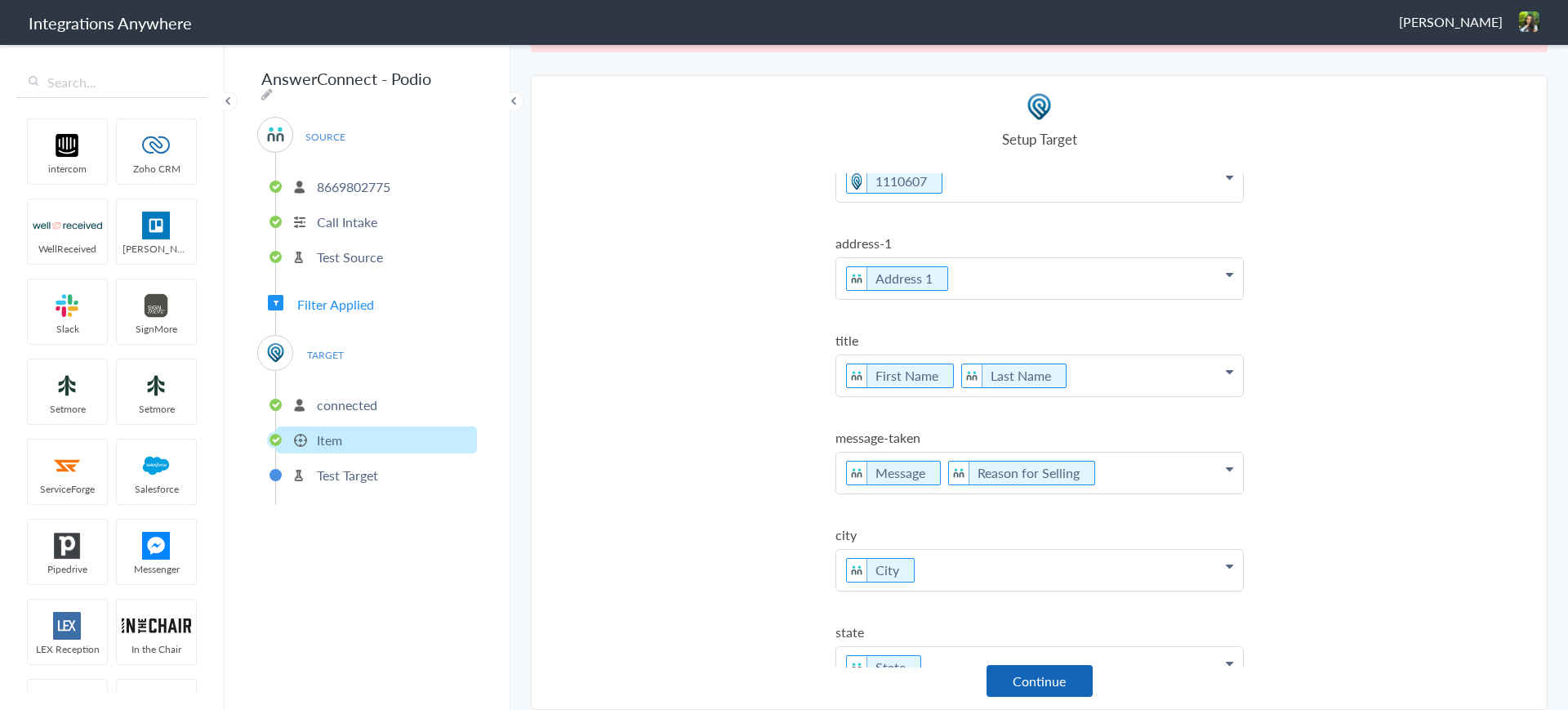
click at [1035, 675] on button "Continue" at bounding box center [1039, 681] width 106 height 32
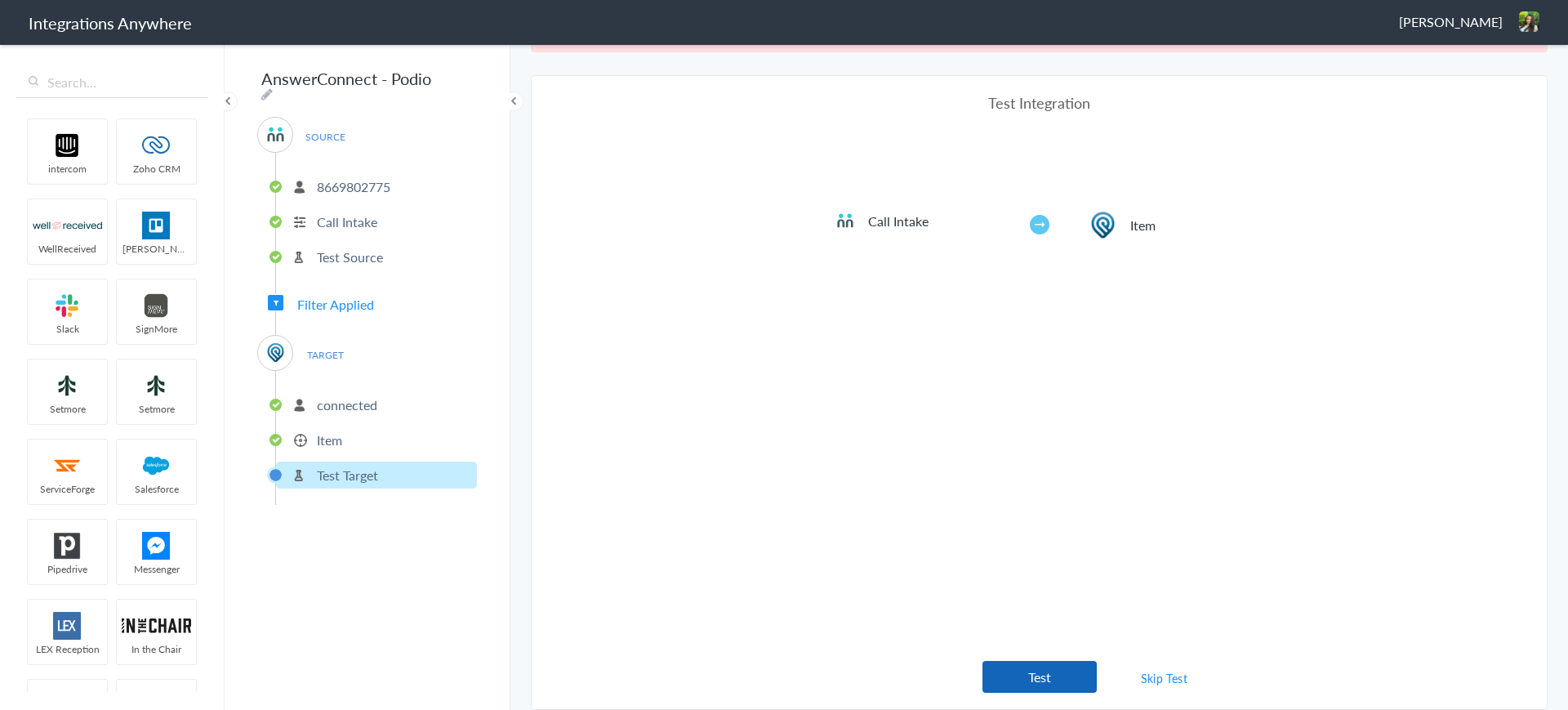
click at [1050, 669] on button "Test" at bounding box center [1039, 676] width 115 height 32
